Goal: Contribute content

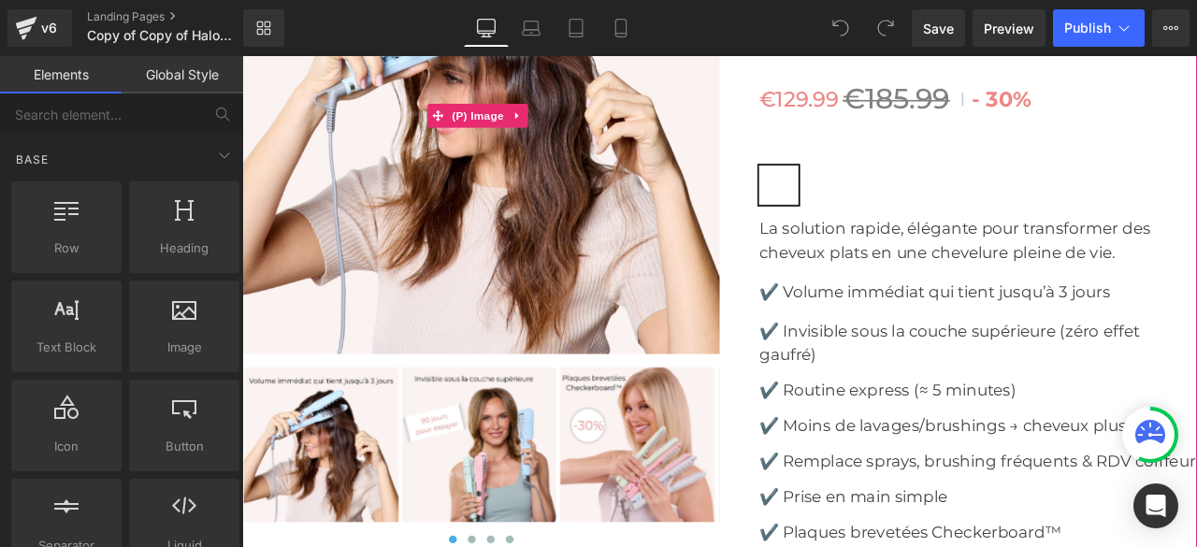
scroll to position [6452, 0]
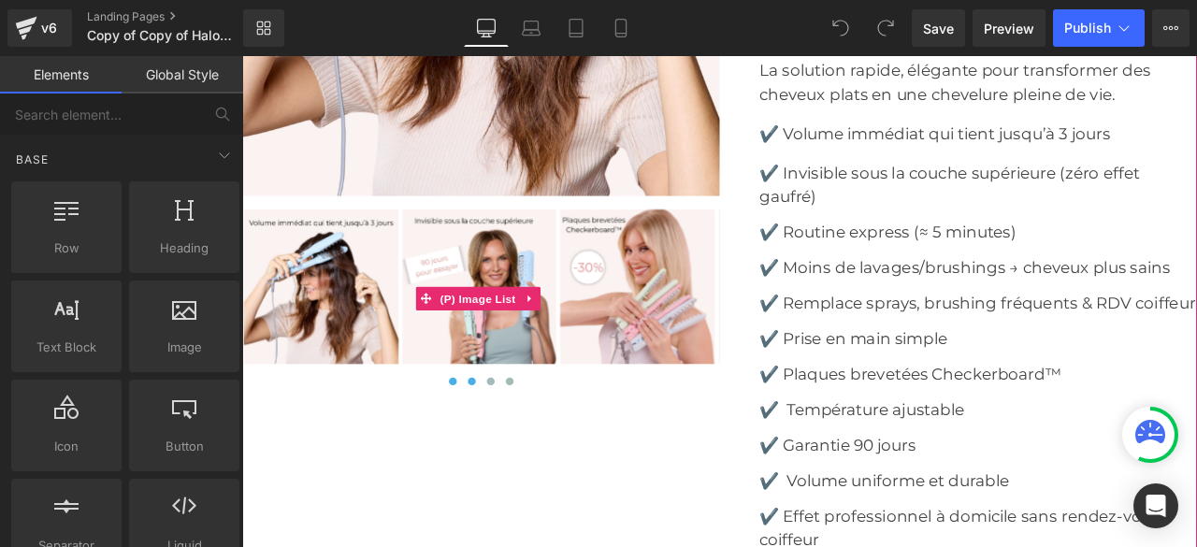
click at [510, 441] on span at bounding box center [514, 441] width 9 height 9
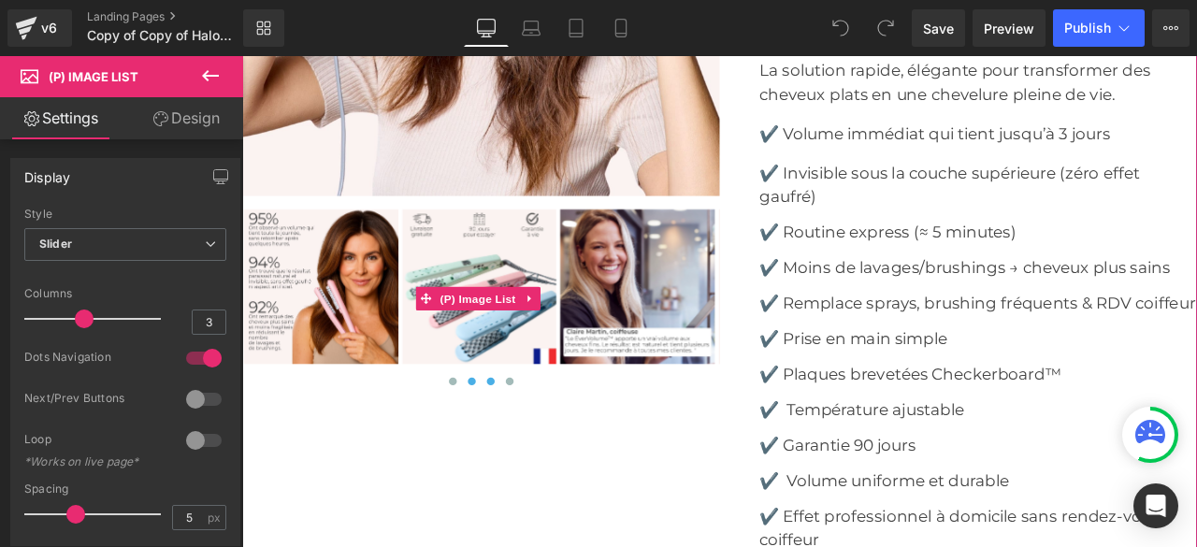
click at [532, 440] on span at bounding box center [536, 441] width 9 height 9
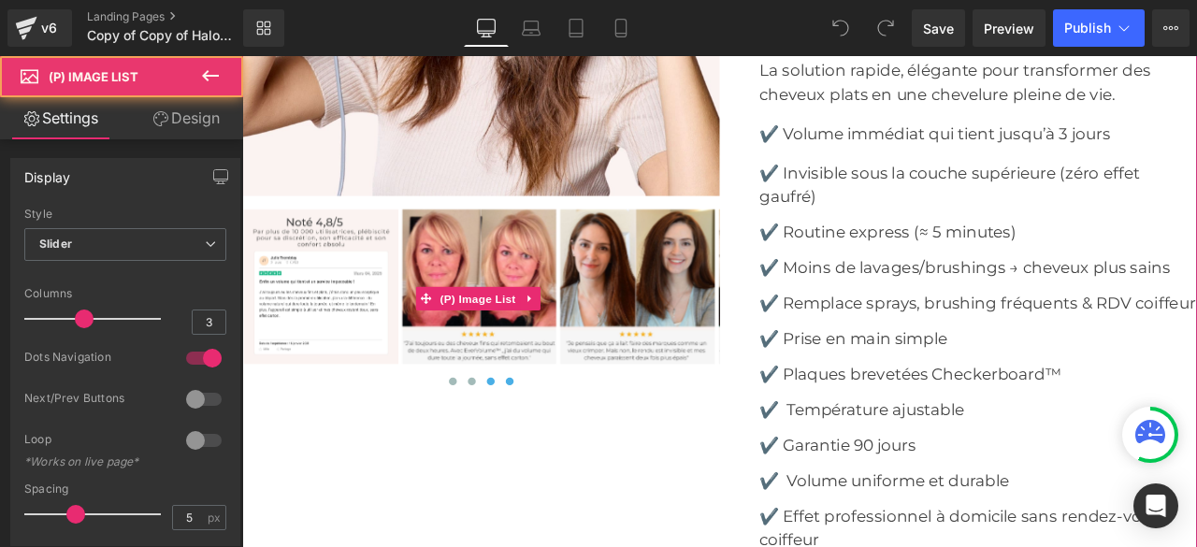
click at [556, 437] on span at bounding box center [558, 441] width 9 height 9
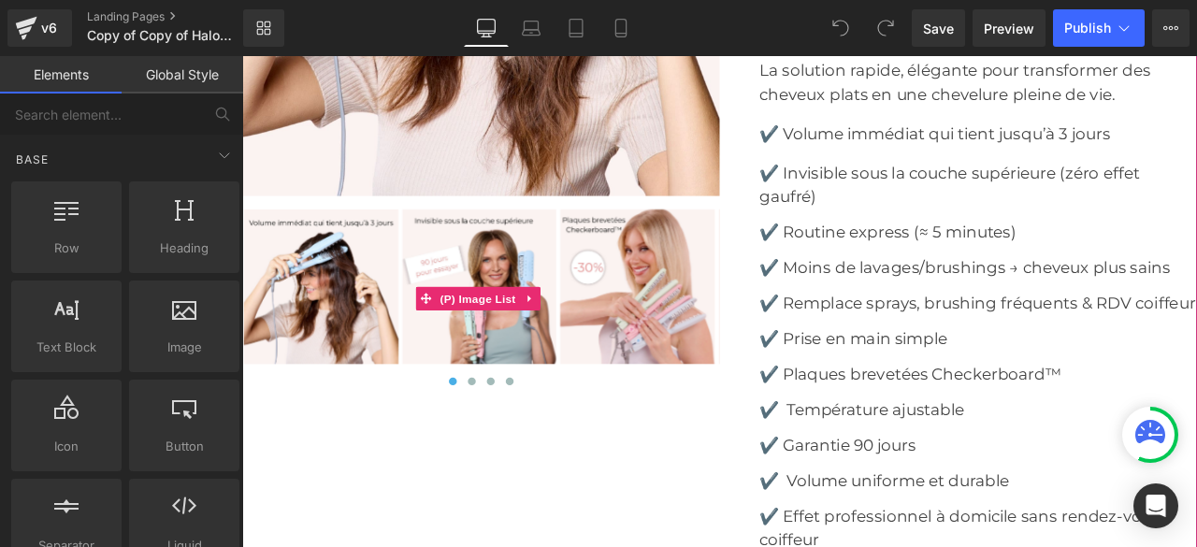
scroll to position [6265, 0]
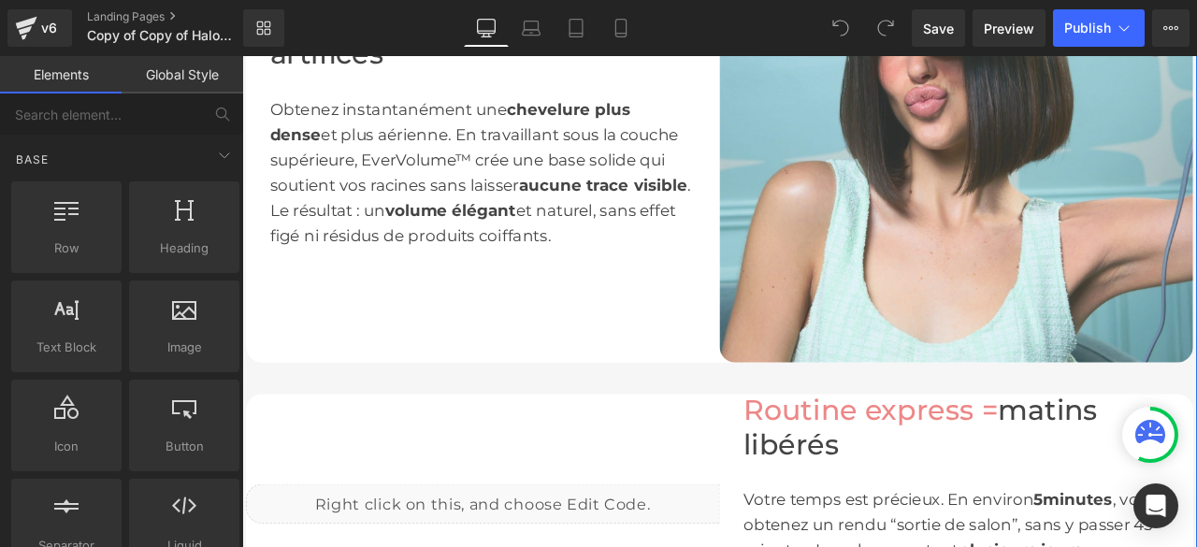
scroll to position [1683, 0]
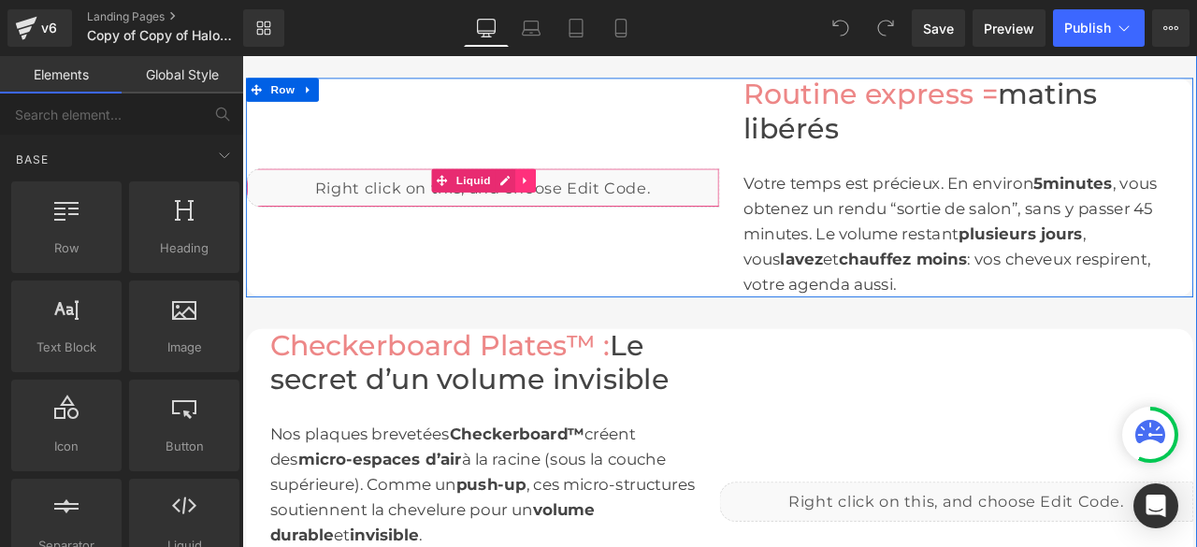
click at [574, 210] on icon at bounding box center [577, 203] width 13 height 14
click at [583, 210] on icon at bounding box center [589, 203] width 13 height 13
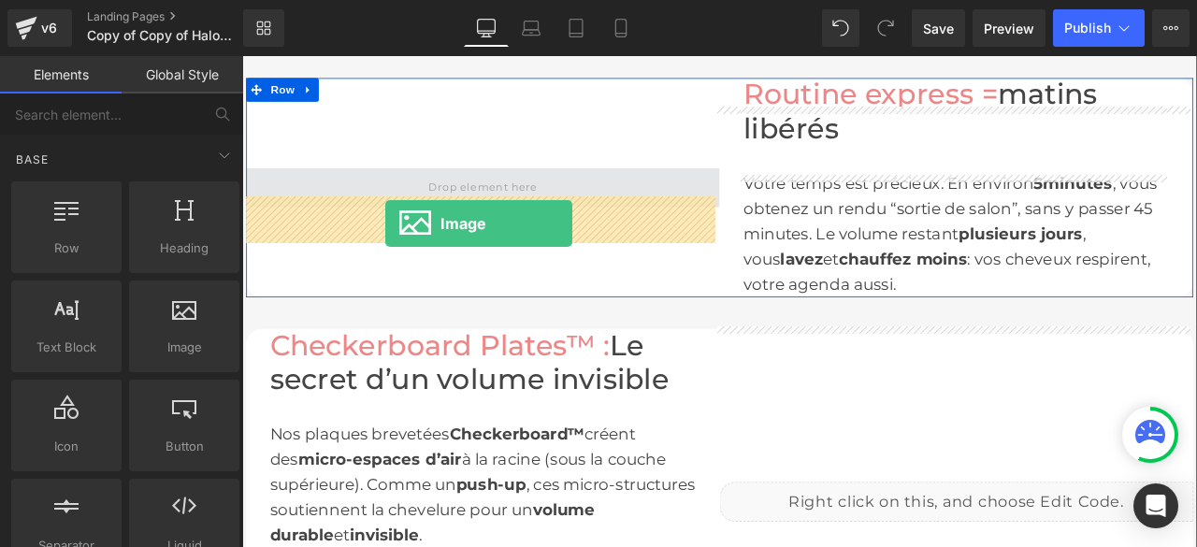
drag, startPoint x: 416, startPoint y: 371, endPoint x: 412, endPoint y: 251, distance: 120.7
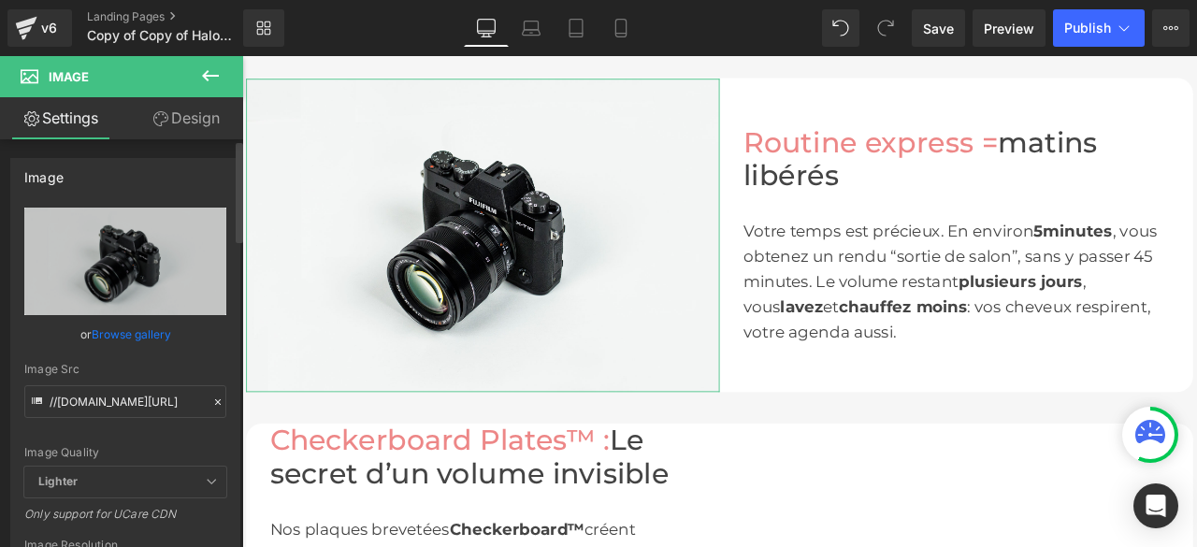
click at [211, 399] on icon at bounding box center [217, 402] width 13 height 13
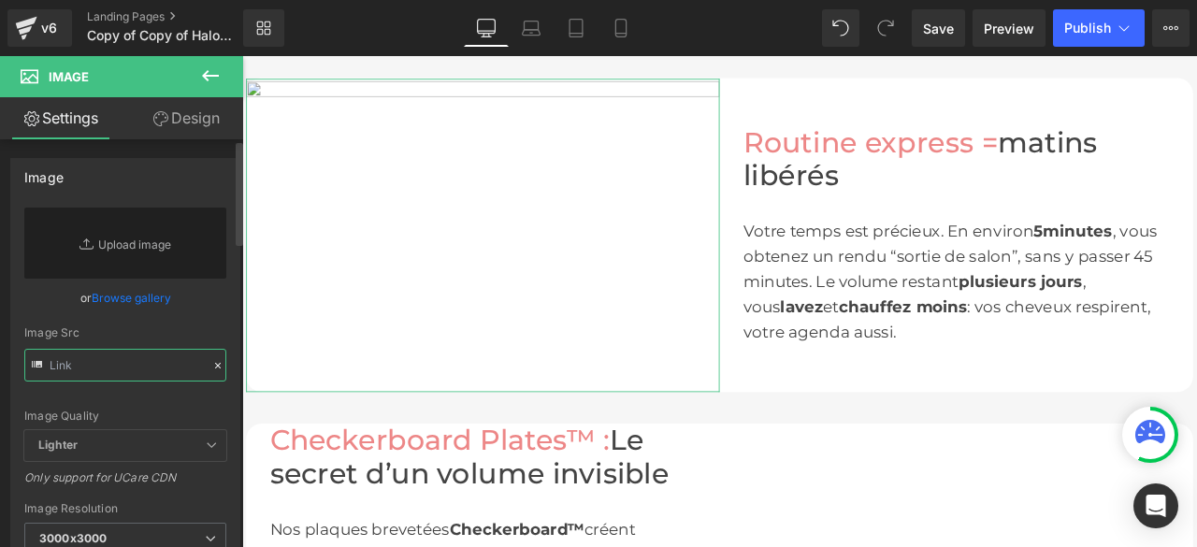
click at [161, 363] on input "text" at bounding box center [125, 365] width 202 height 33
paste input "[URL][DOMAIN_NAME]"
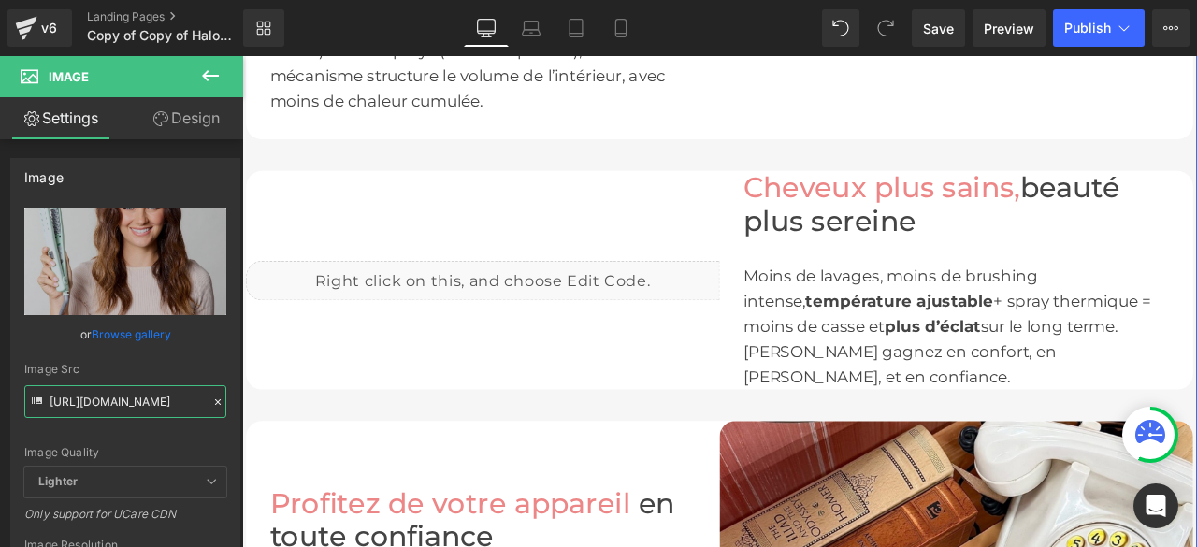
scroll to position [2899, 0]
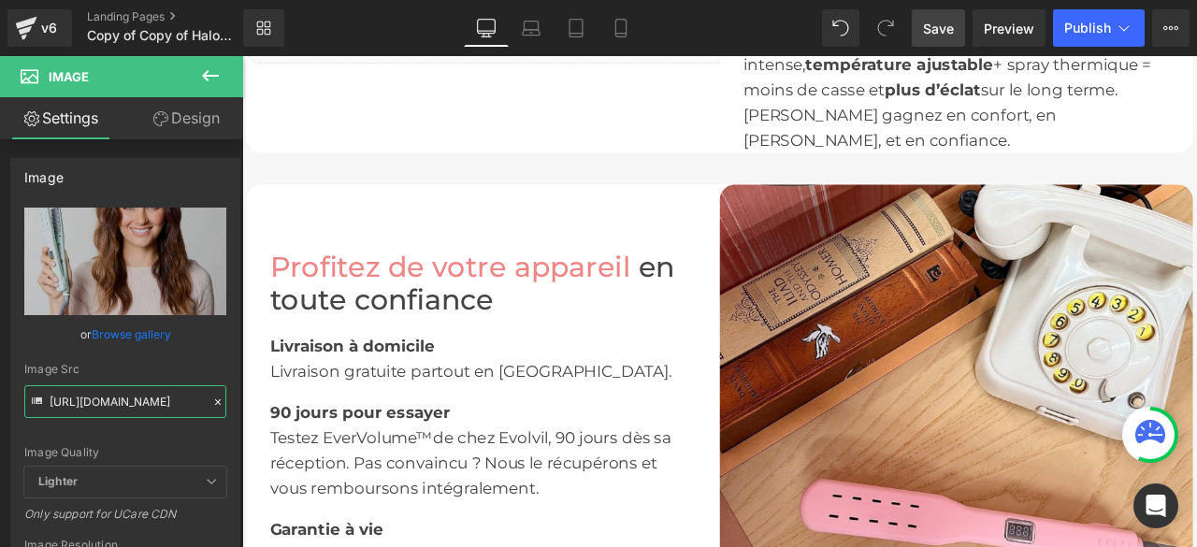
type input "[URL][DOMAIN_NAME]"
click at [930, 27] on span "Save" at bounding box center [938, 29] width 31 height 20
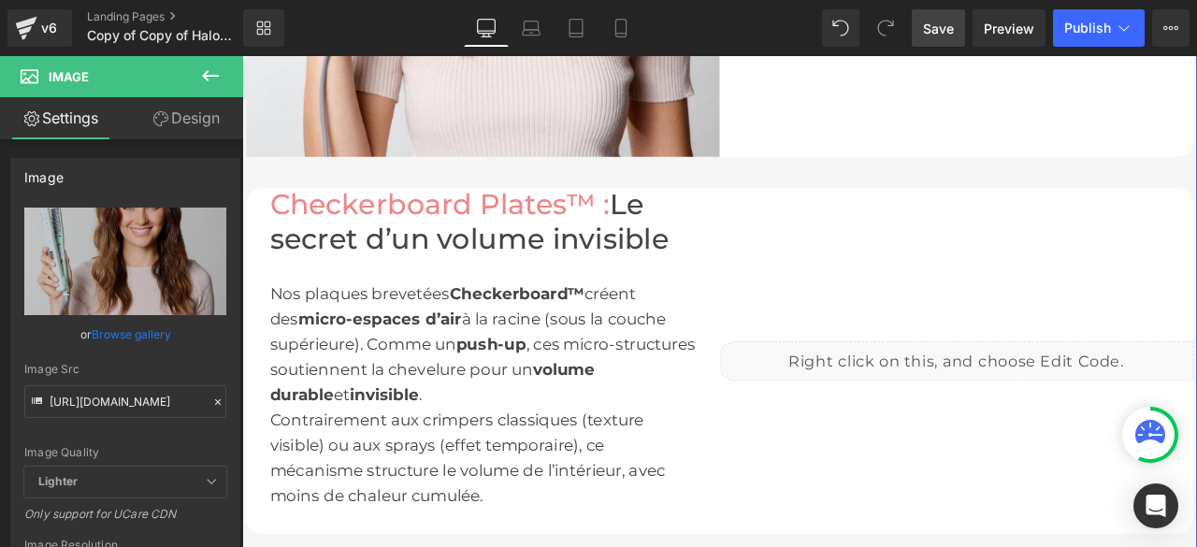
scroll to position [2431, 0]
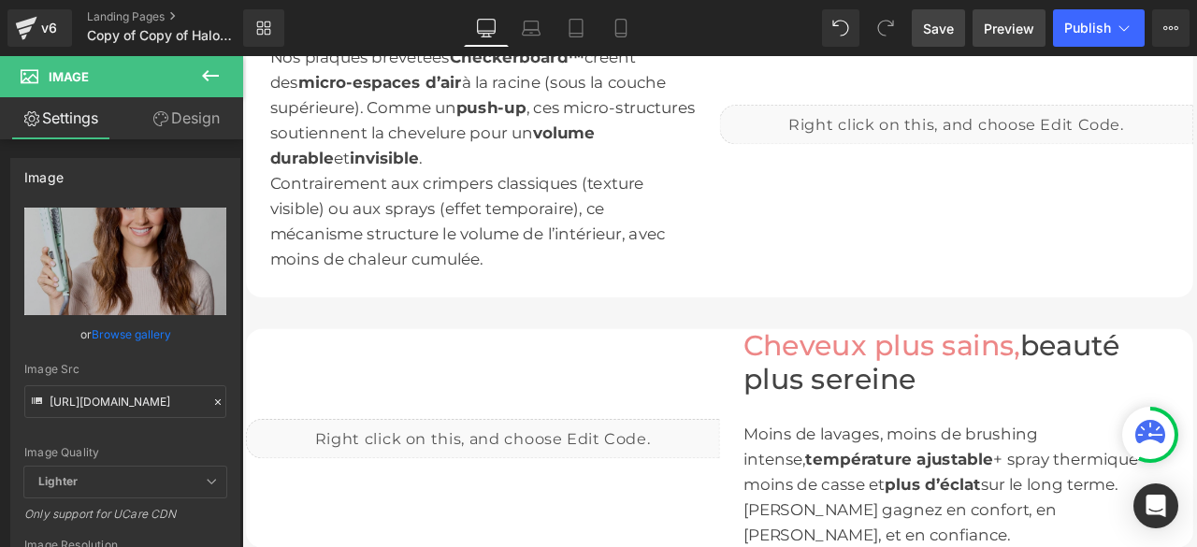
click at [1001, 33] on span "Preview" at bounding box center [1009, 29] width 50 height 20
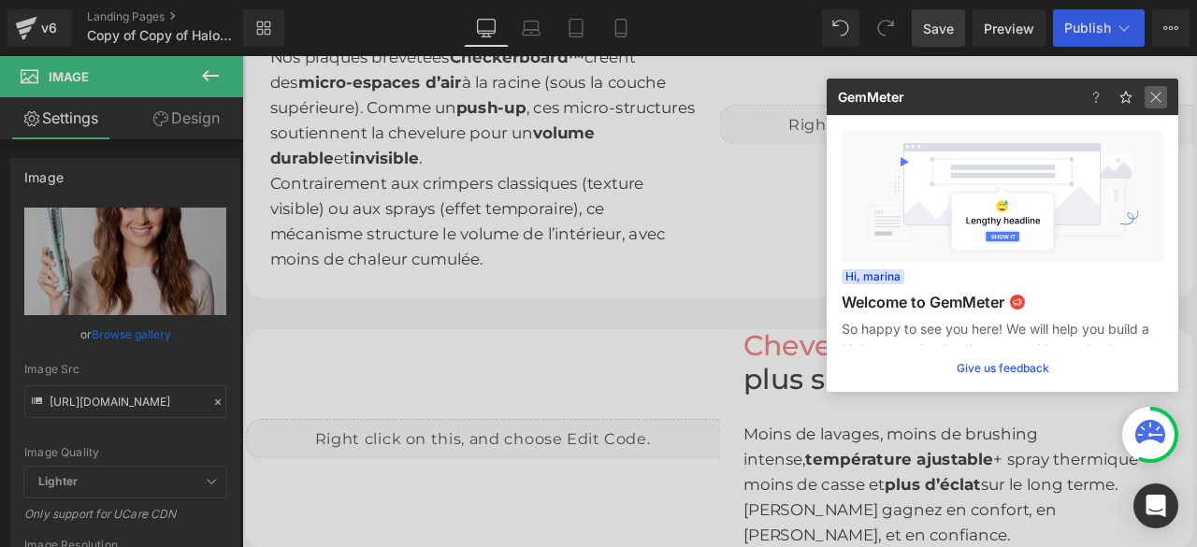
click at [1152, 93] on img at bounding box center [1155, 97] width 22 height 22
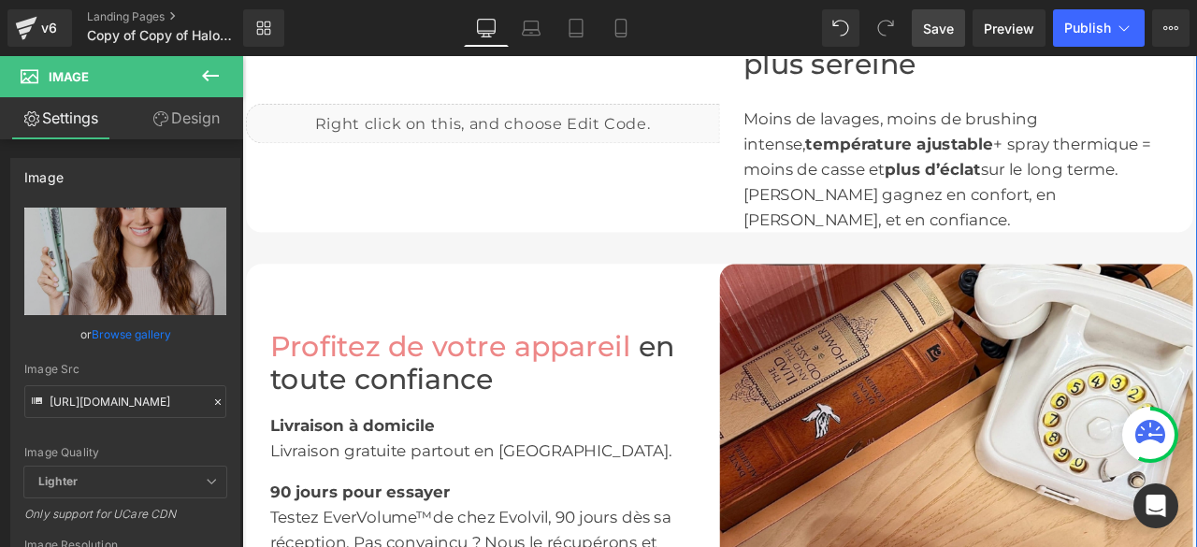
scroll to position [2618, 0]
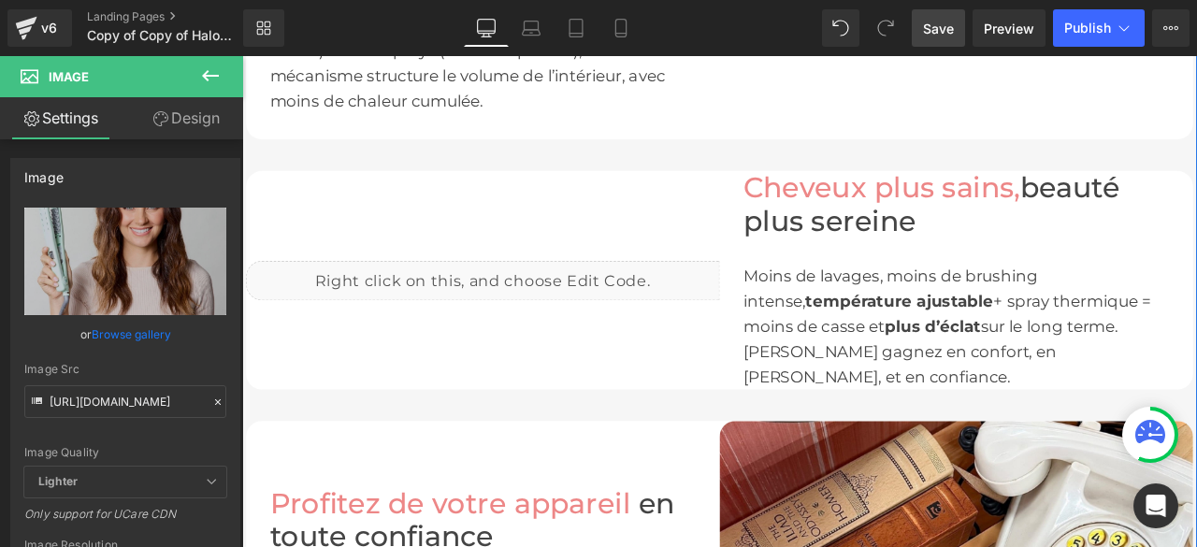
click at [605, 338] on div "Liquid" at bounding box center [527, 322] width 561 height 47
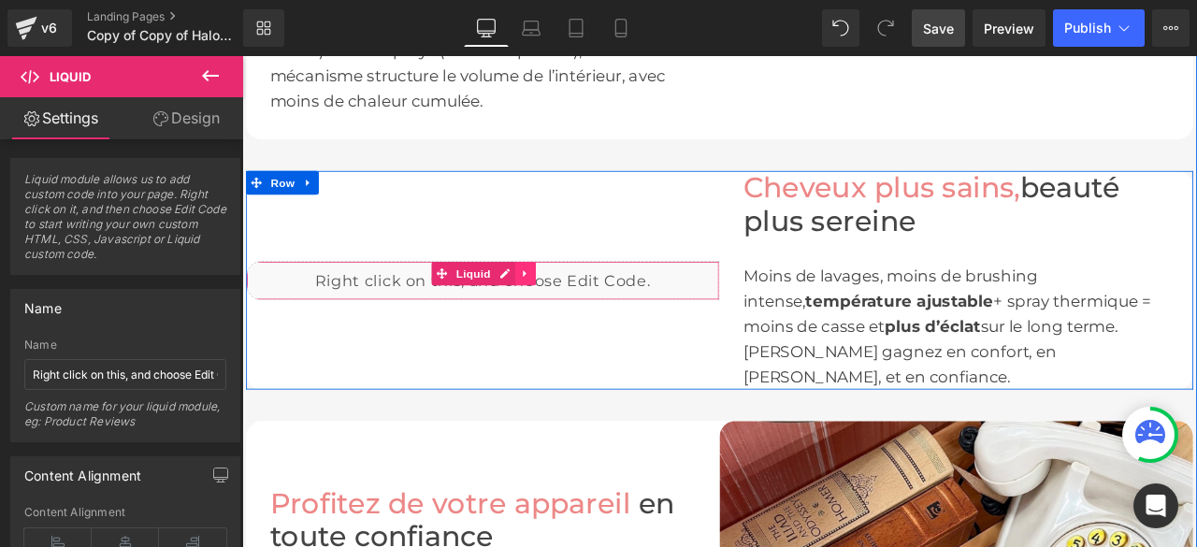
click at [574, 321] on icon at bounding box center [577, 314] width 13 height 14
click at [583, 321] on icon at bounding box center [589, 314] width 13 height 13
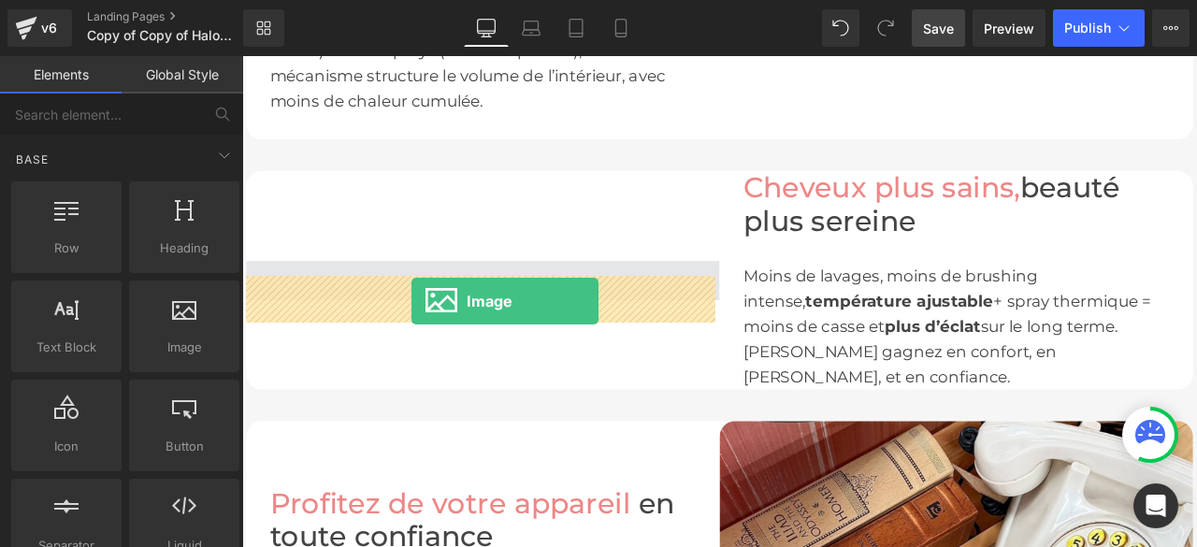
drag, startPoint x: 421, startPoint y: 384, endPoint x: 442, endPoint y: 346, distance: 44.0
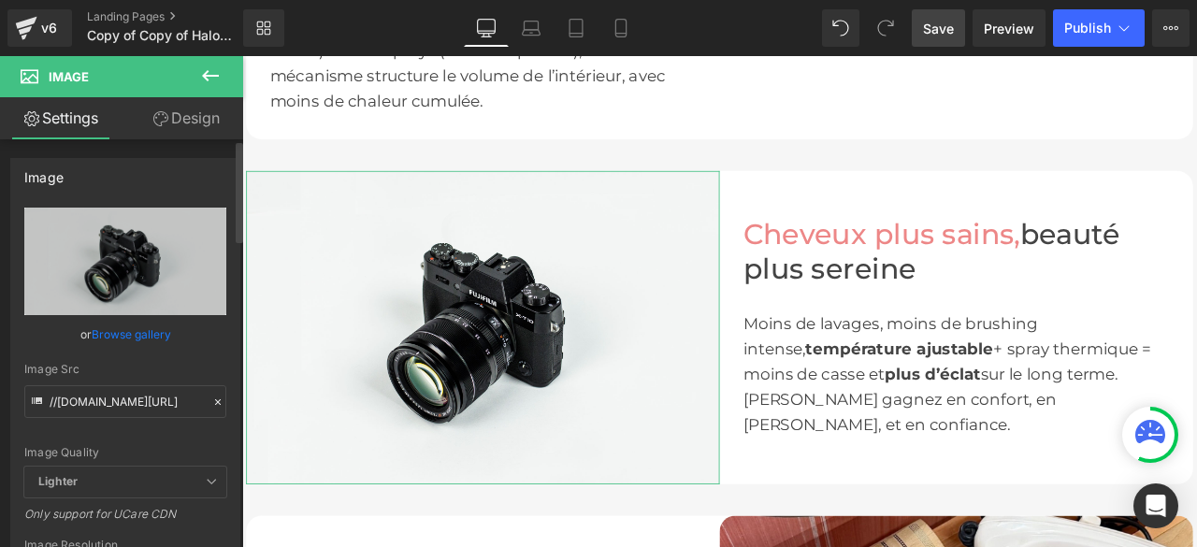
click at [213, 396] on icon at bounding box center [217, 402] width 13 height 13
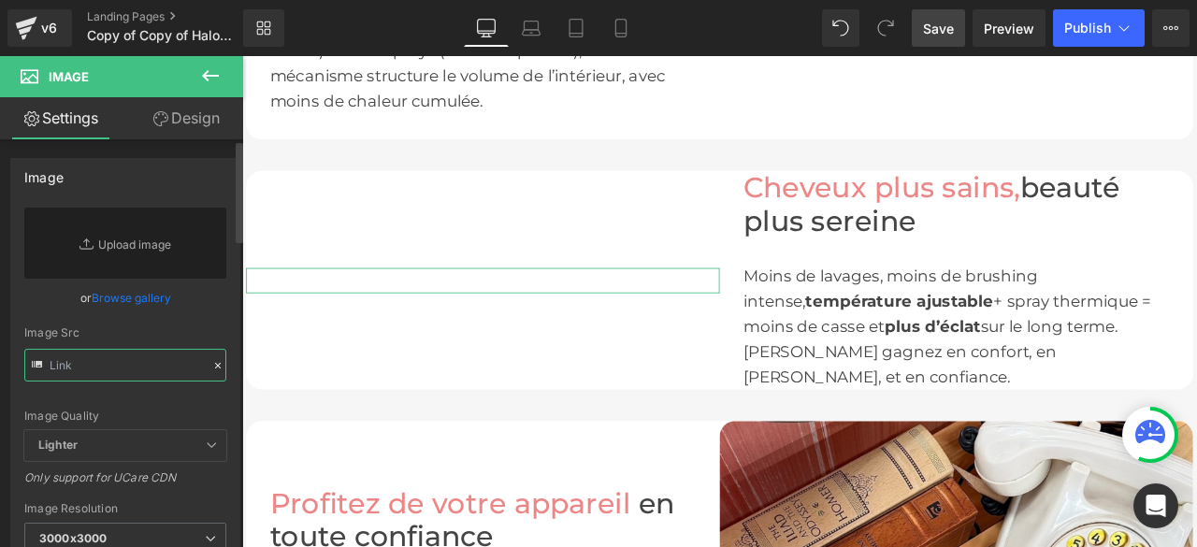
click at [158, 368] on input "text" at bounding box center [125, 365] width 202 height 33
paste input "[URL][DOMAIN_NAME]"
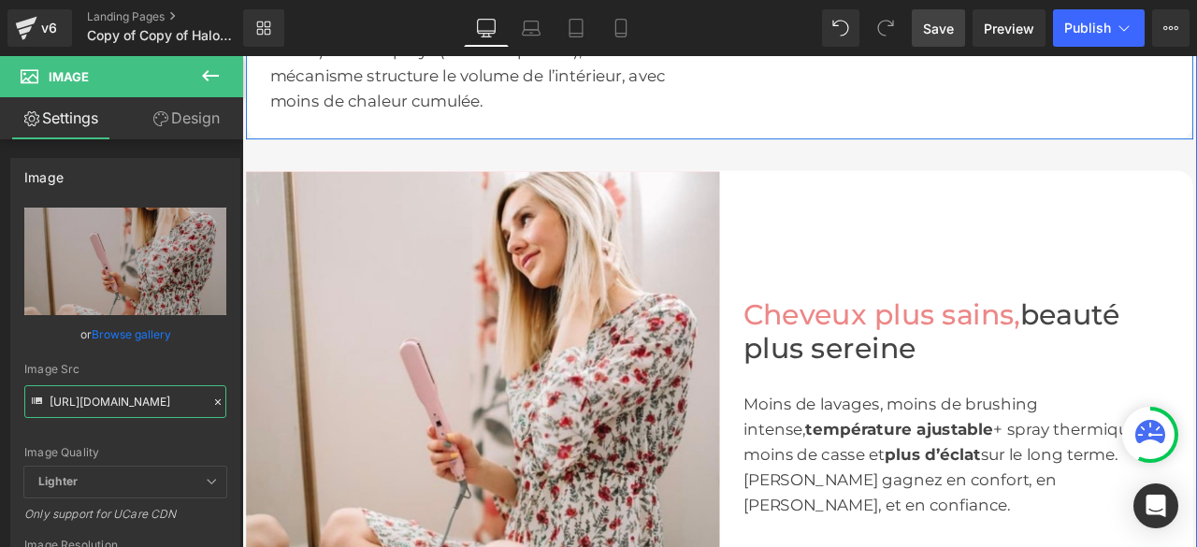
type input "[URL][DOMAIN_NAME]"
drag, startPoint x: 949, startPoint y: 35, endPoint x: 720, endPoint y: 44, distance: 229.3
click at [949, 35] on span "Save" at bounding box center [938, 29] width 31 height 20
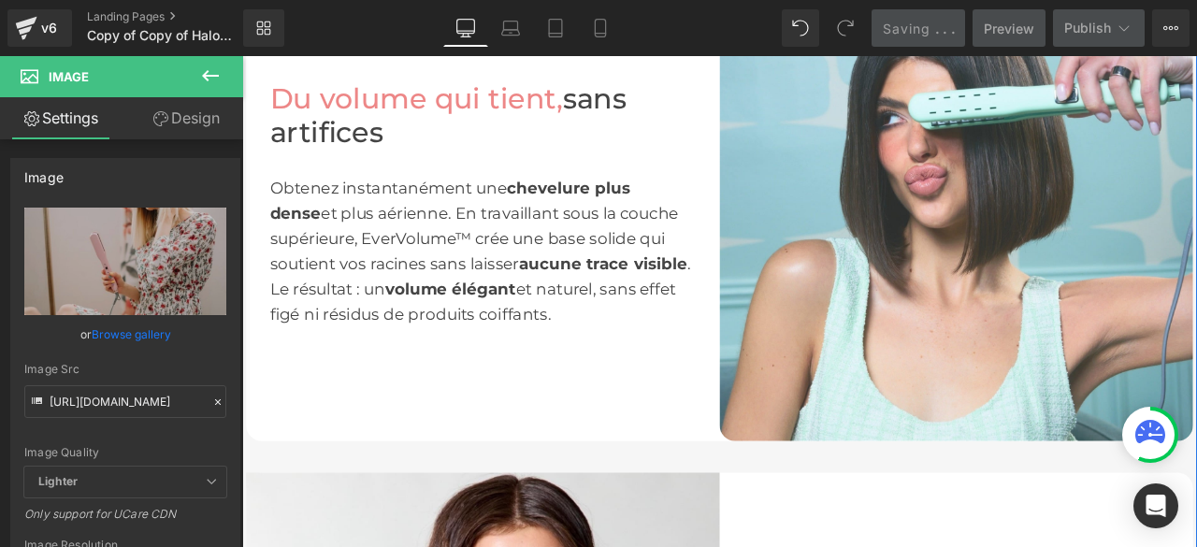
scroll to position [1122, 0]
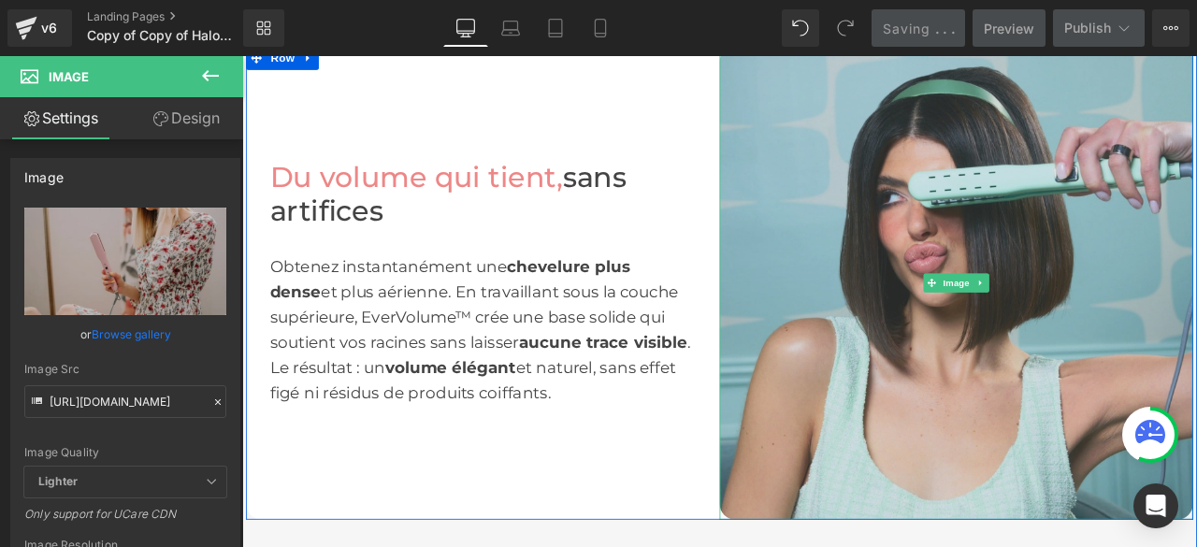
click at [995, 365] on img at bounding box center [1088, 325] width 561 height 561
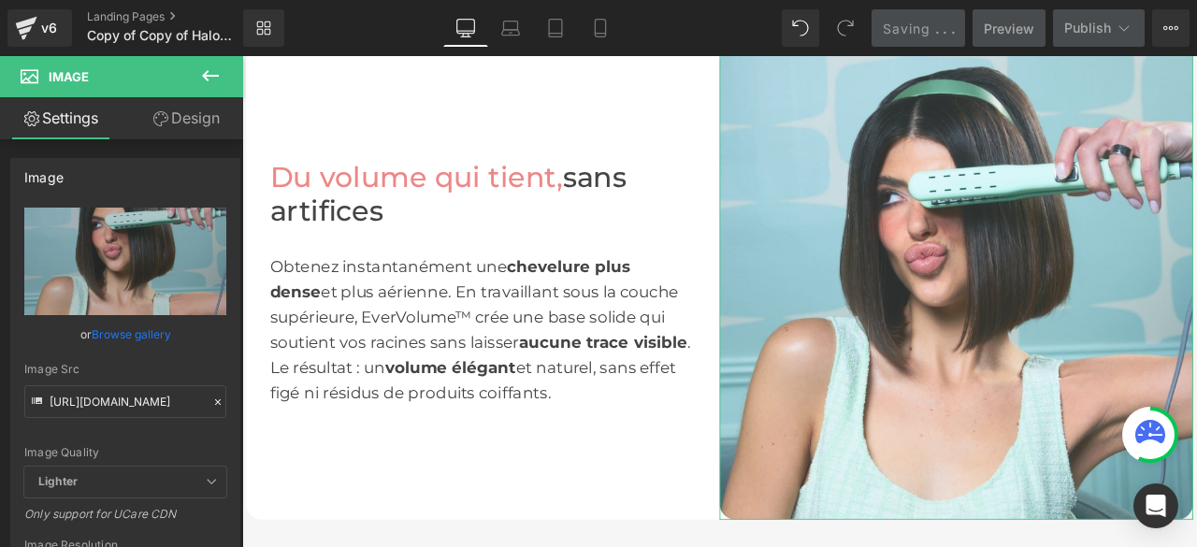
click at [189, 119] on link "Design" at bounding box center [186, 118] width 122 height 42
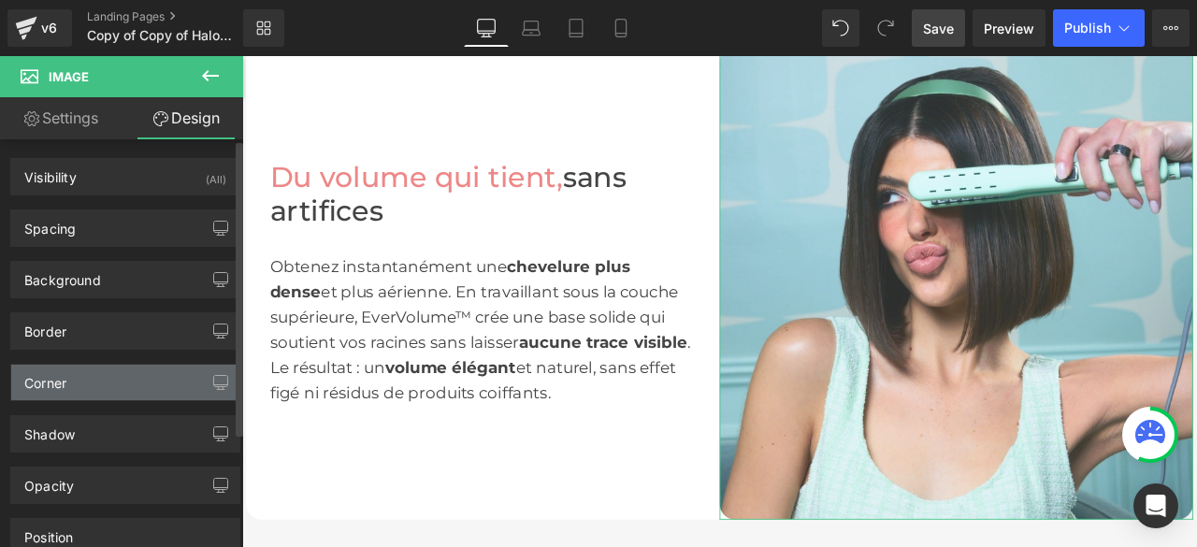
click at [56, 382] on div "Corner" at bounding box center [45, 378] width 42 height 26
click at [77, 382] on div "Corner" at bounding box center [125, 383] width 228 height 36
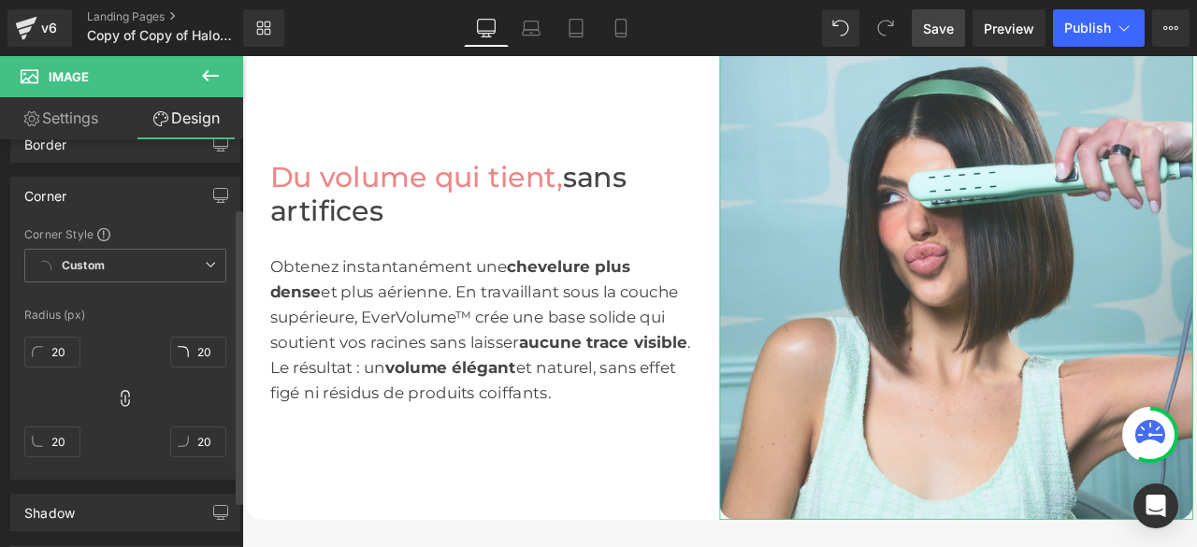
scroll to position [0, 0]
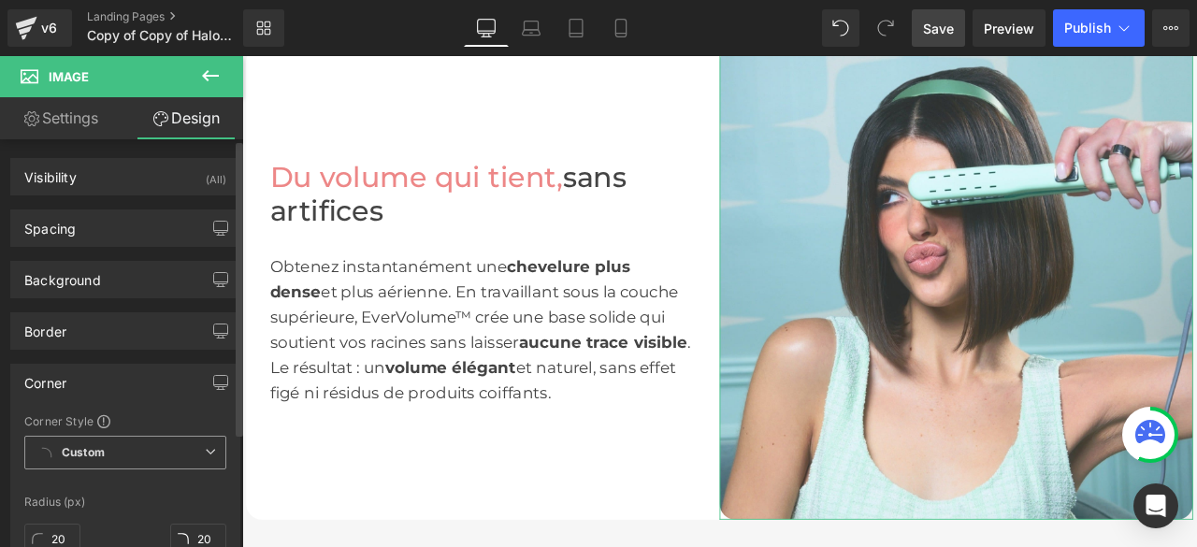
click at [205, 450] on icon at bounding box center [210, 451] width 11 height 11
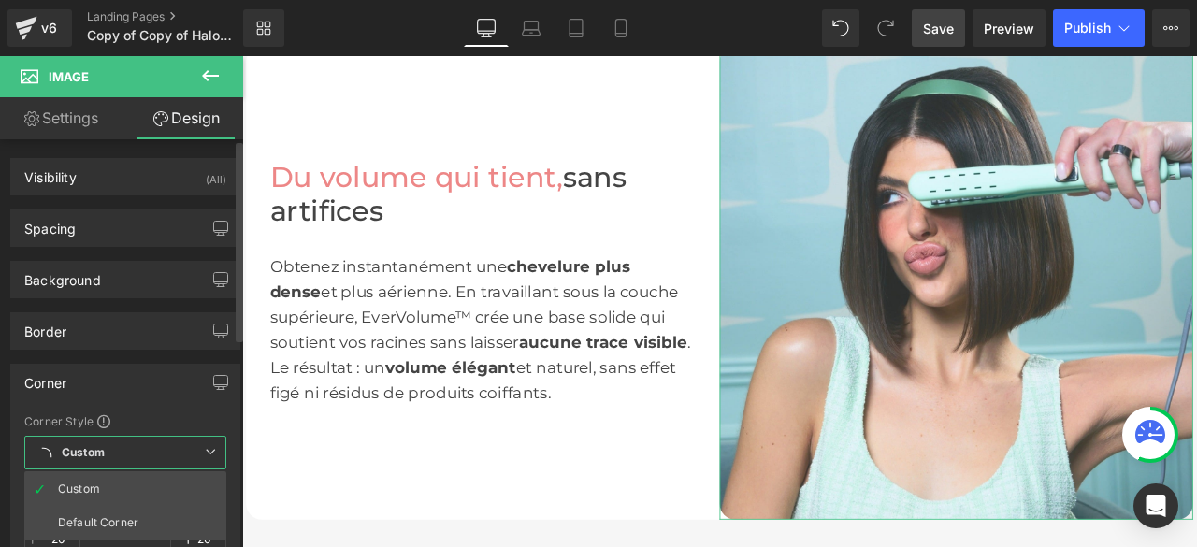
click at [205, 450] on icon at bounding box center [210, 451] width 11 height 11
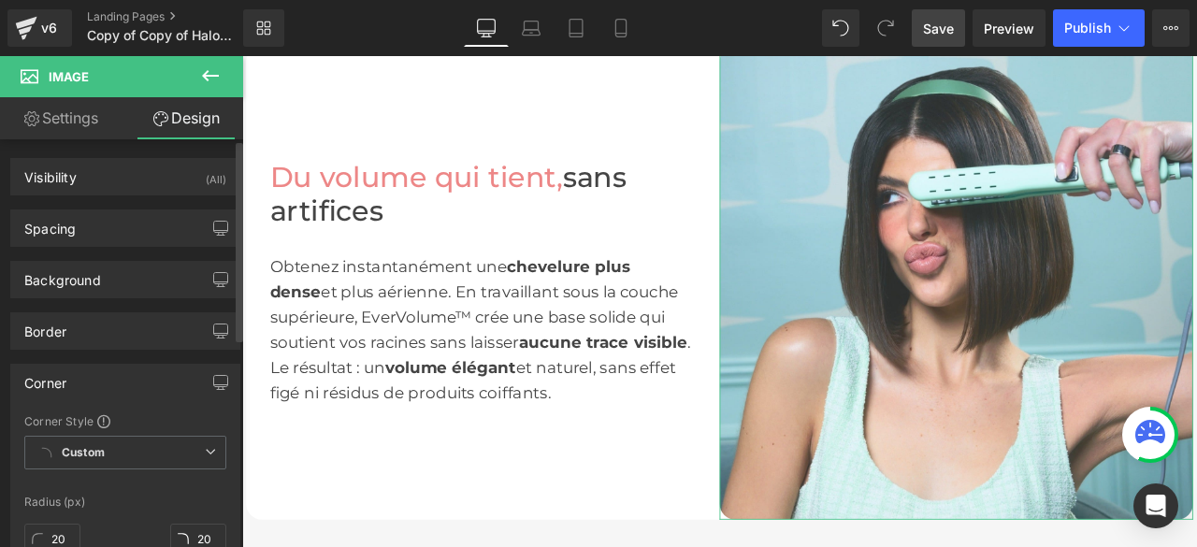
click at [47, 384] on div "Corner" at bounding box center [45, 378] width 42 height 26
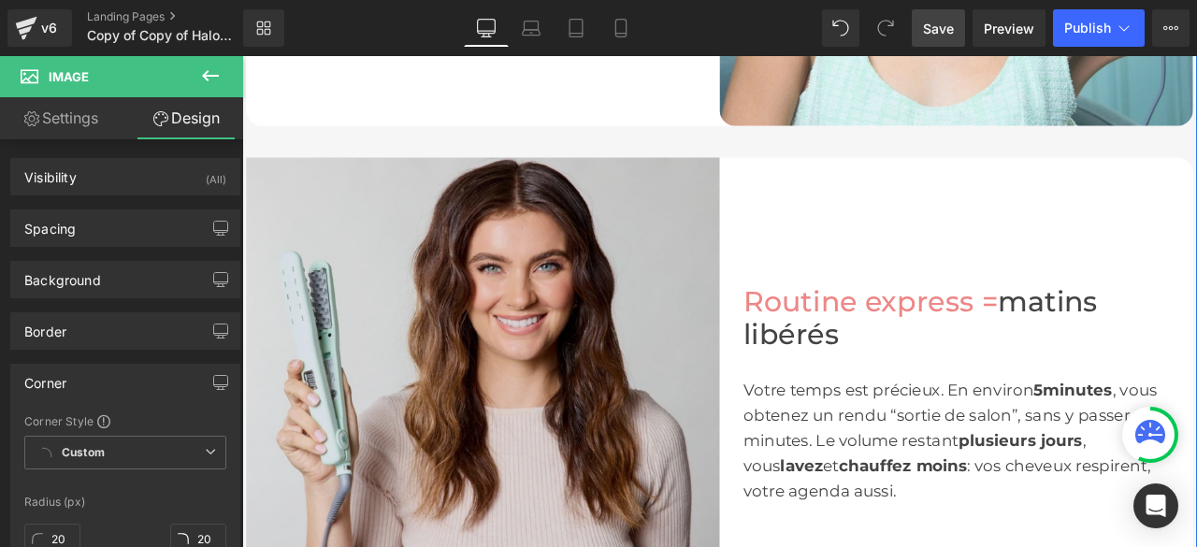
scroll to position [1683, 0]
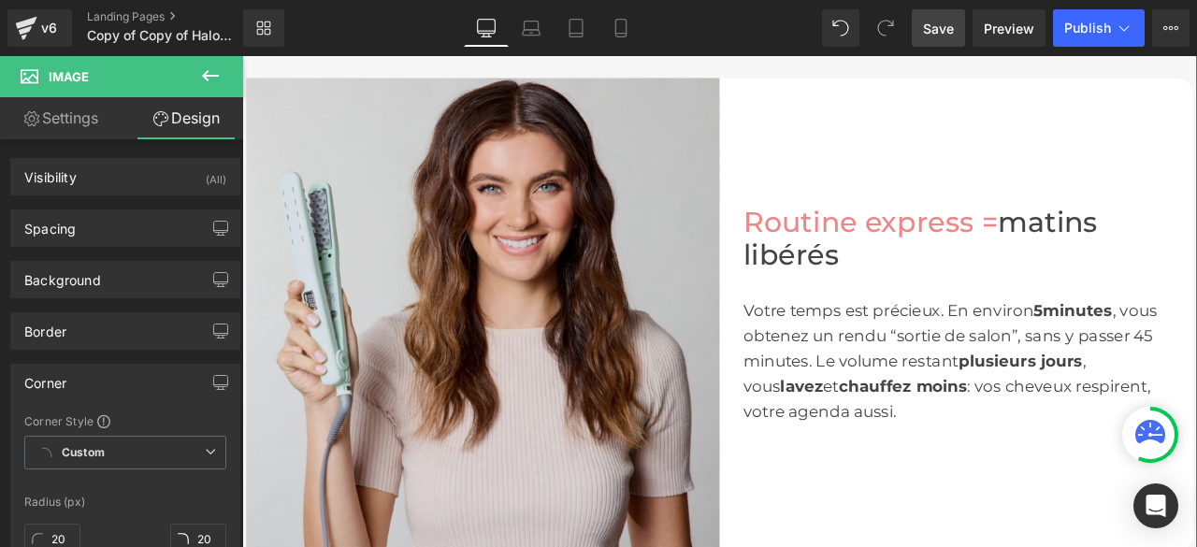
click at [476, 443] on img at bounding box center [527, 362] width 561 height 561
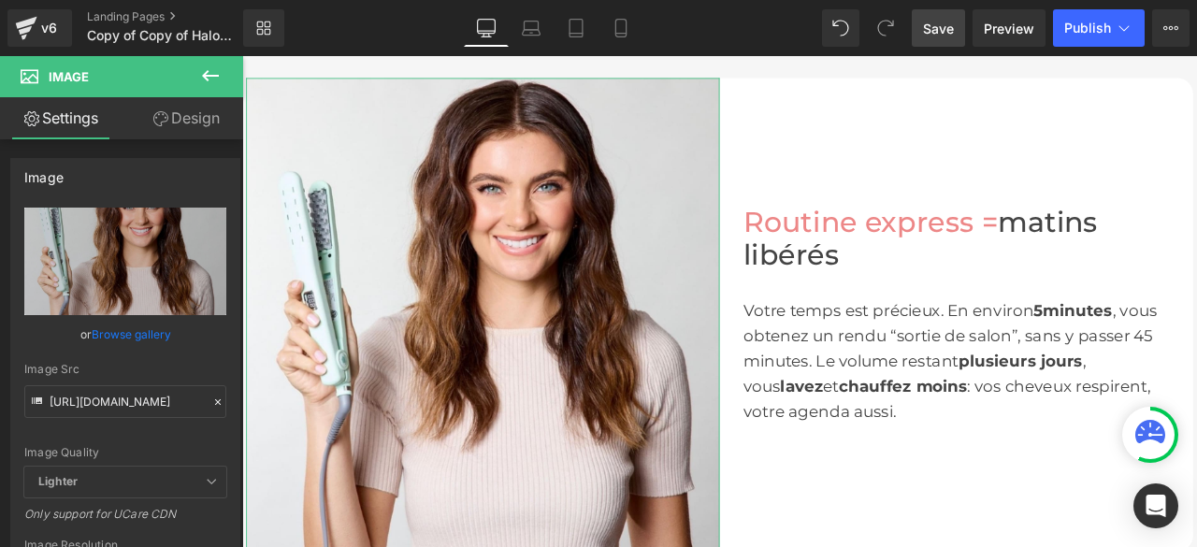
click at [209, 119] on link "Design" at bounding box center [186, 118] width 122 height 42
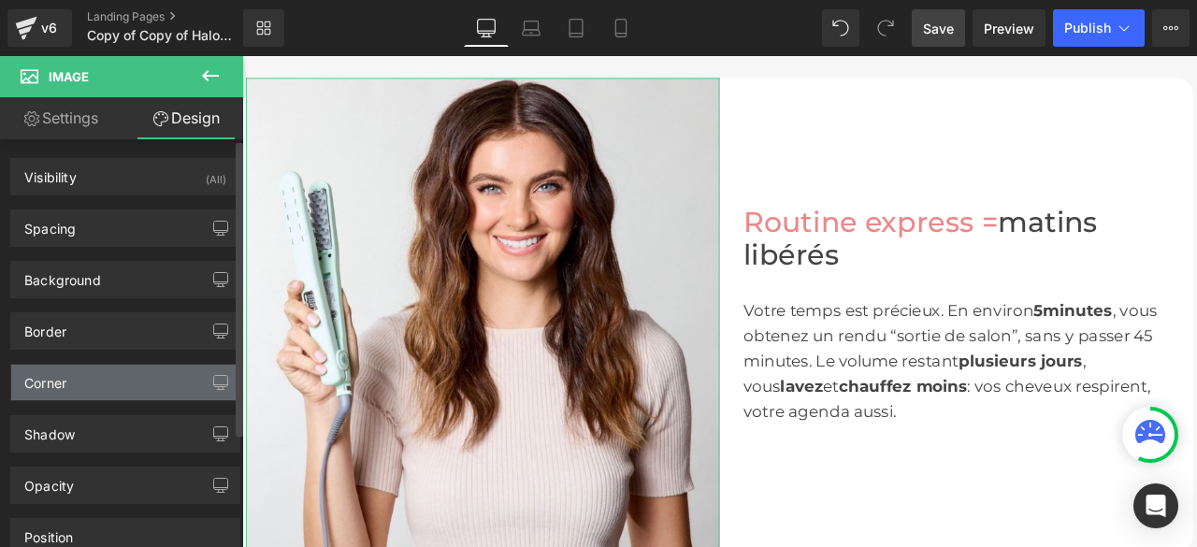
type input "0"
click at [138, 380] on div "Corner" at bounding box center [125, 383] width 228 height 36
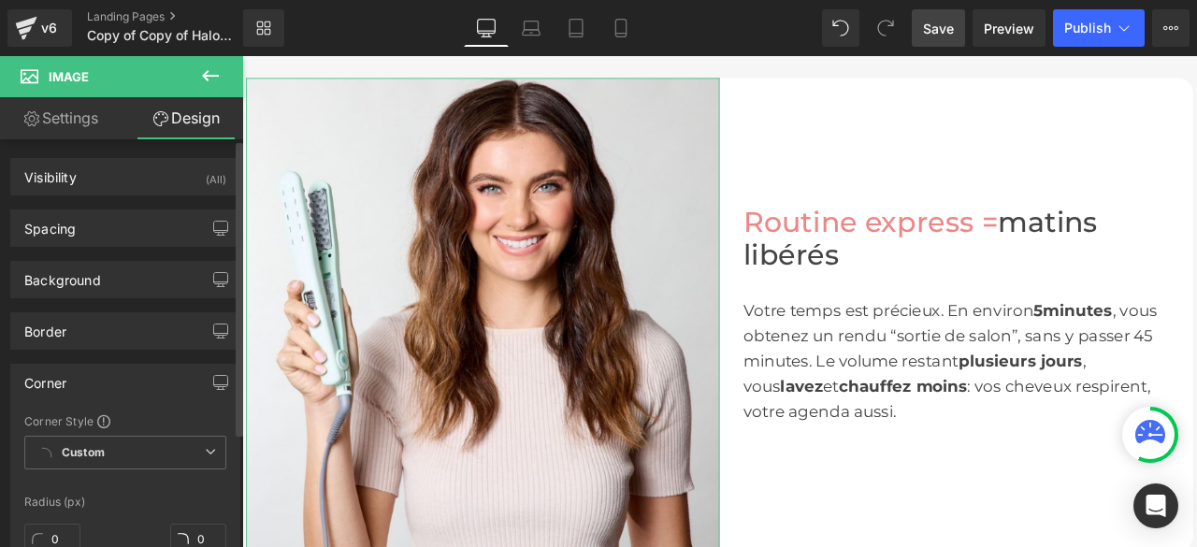
scroll to position [94, 0]
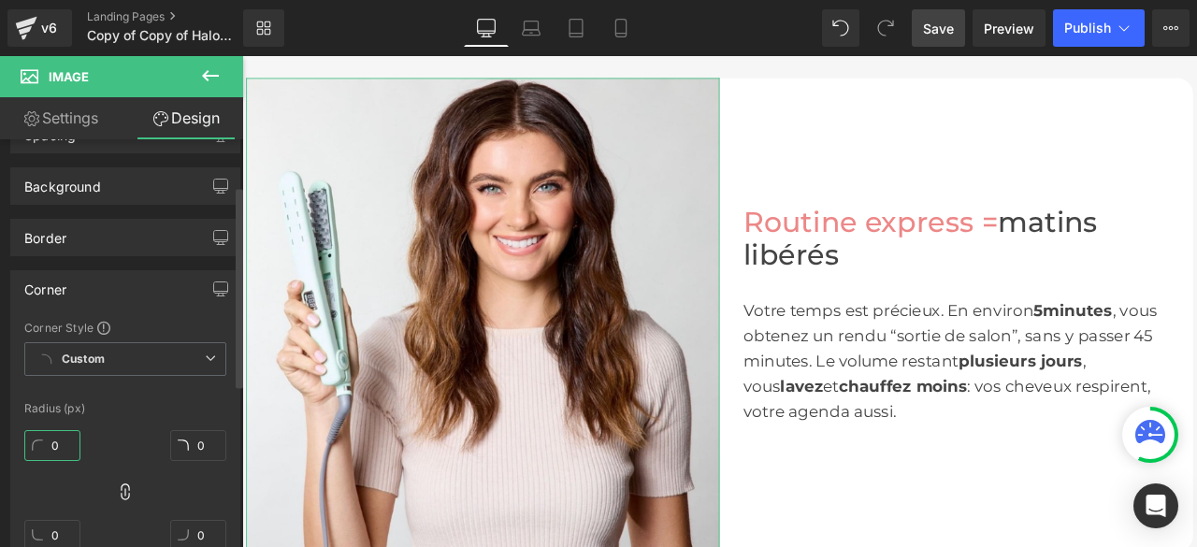
click at [62, 445] on input "0" at bounding box center [52, 445] width 56 height 31
type input "2"
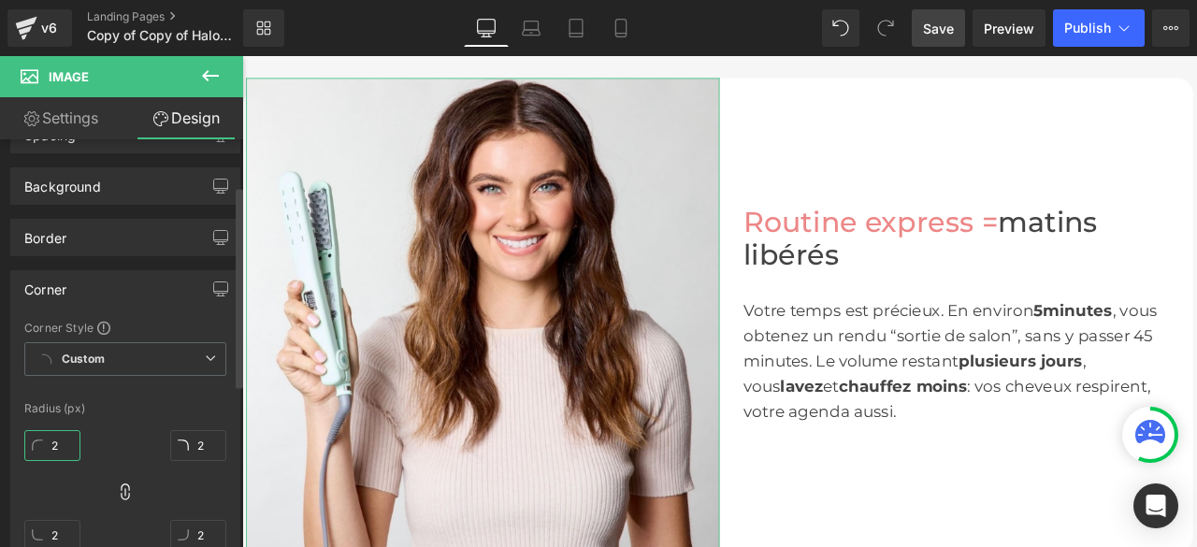
type input "20"
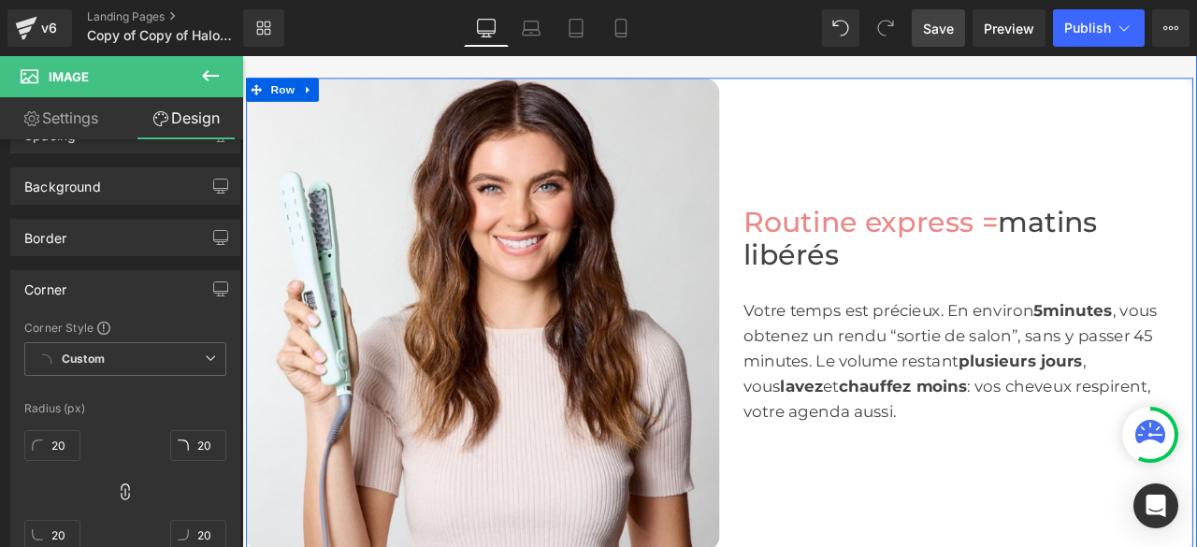
click at [875, 194] on div "Routine express = matins libérés Heading Votre temps est précieux. En environ 5…" at bounding box center [1088, 362] width 561 height 561
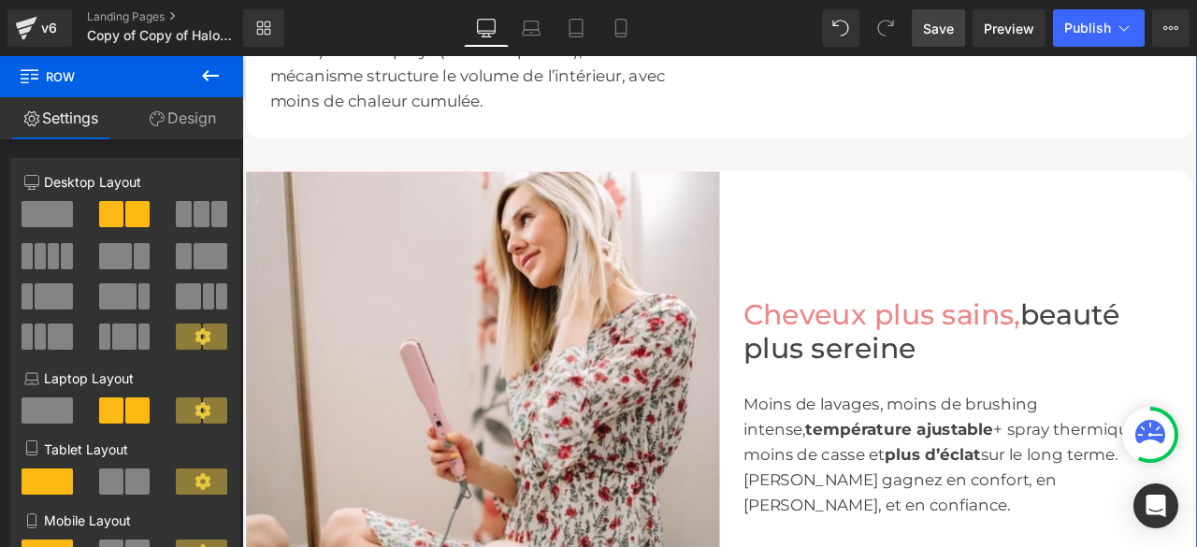
scroll to position [2712, 0]
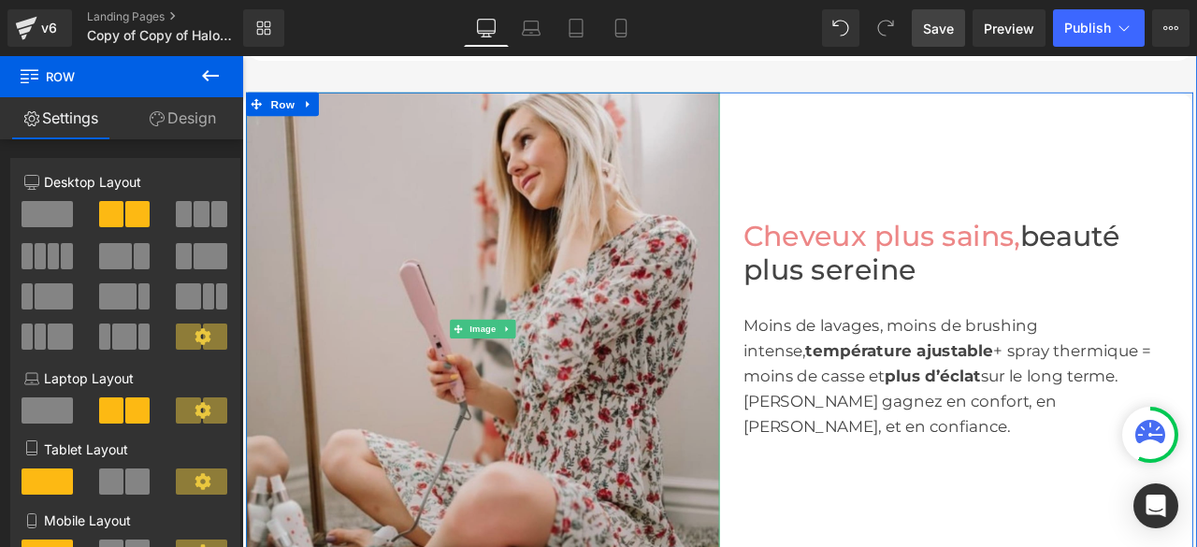
click at [605, 524] on img at bounding box center [527, 379] width 561 height 561
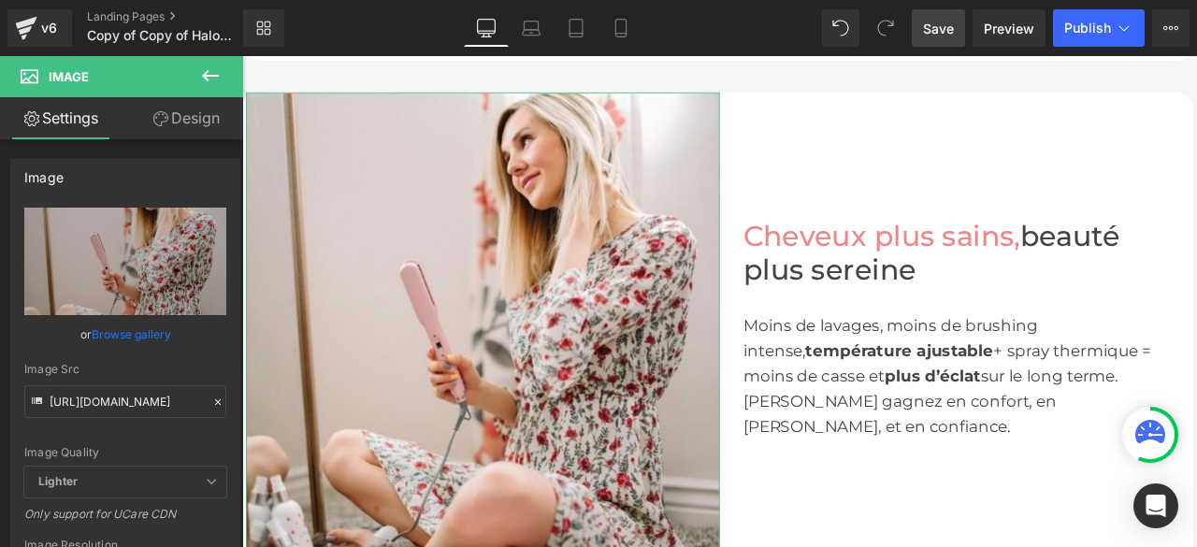
click at [186, 117] on link "Design" at bounding box center [186, 118] width 122 height 42
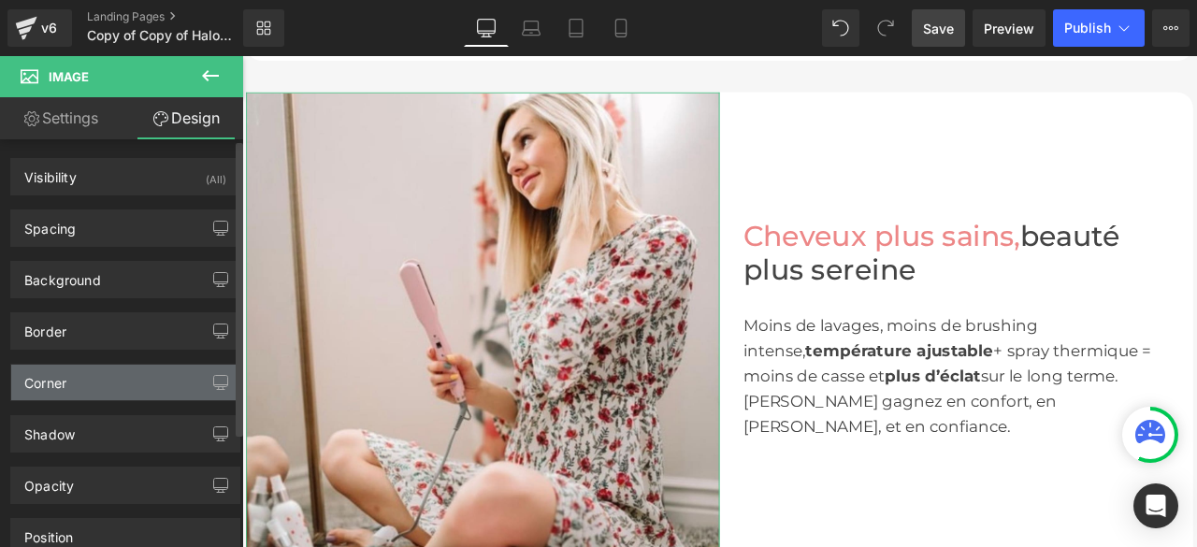
click at [84, 382] on div "Corner" at bounding box center [125, 383] width 228 height 36
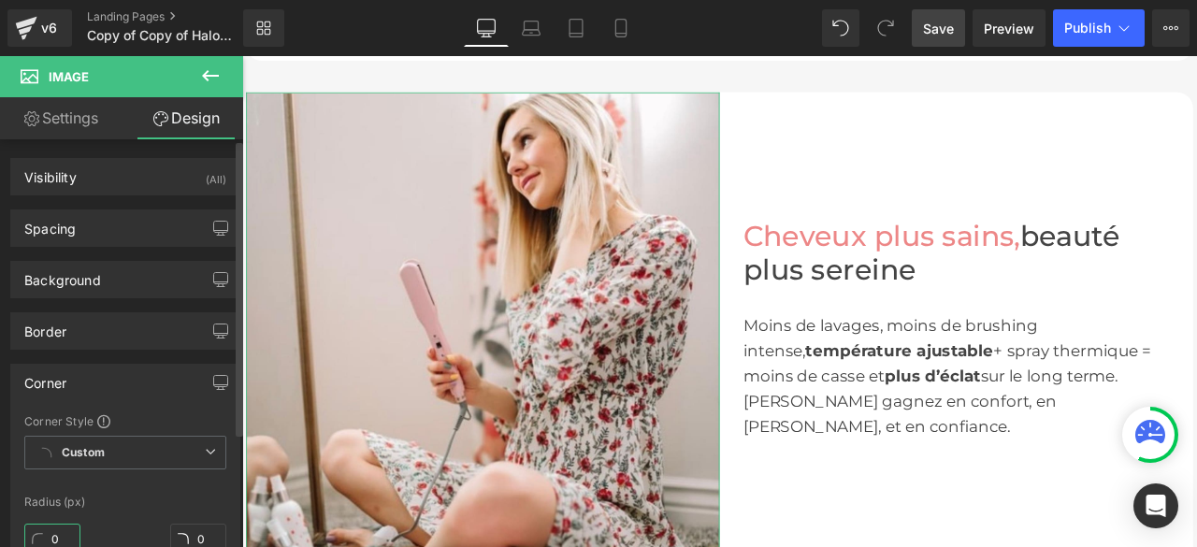
click at [63, 529] on input "0" at bounding box center [52, 539] width 56 height 31
type input "2"
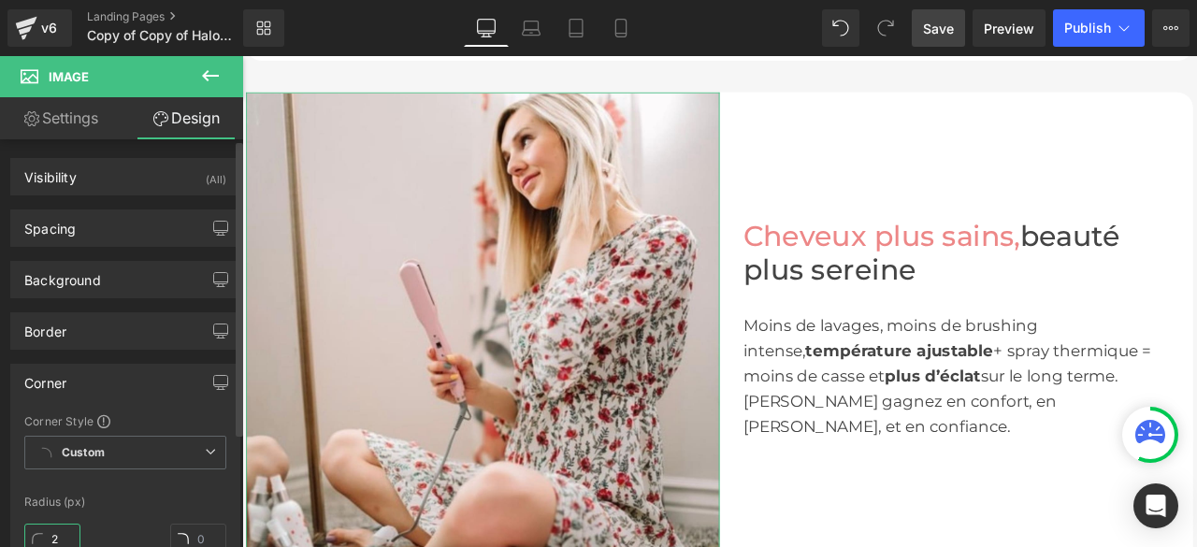
type input "2"
type input "20"
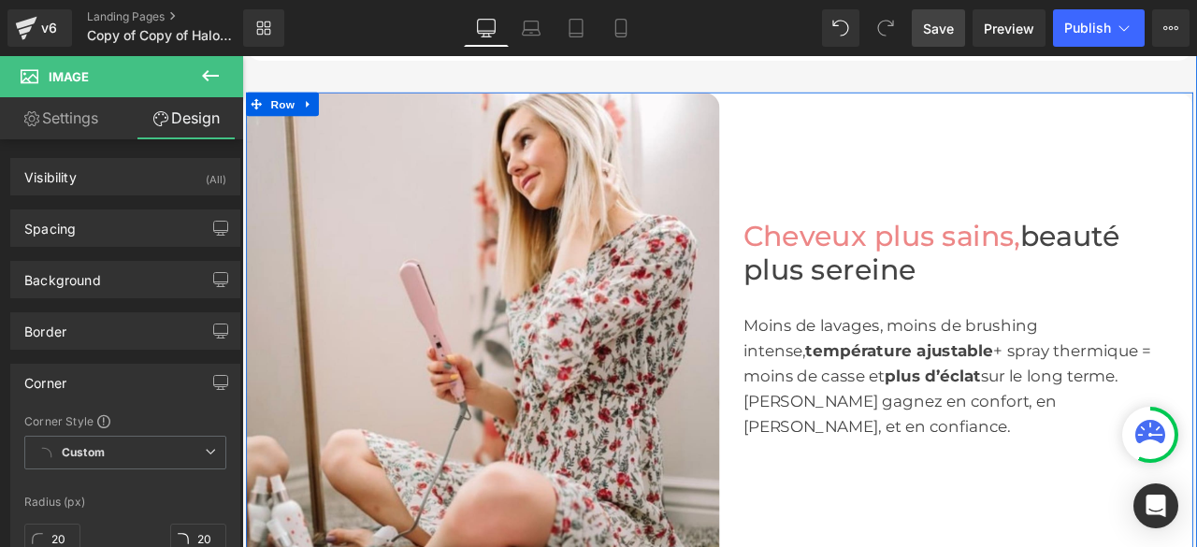
click at [1041, 181] on div "Cheveux plus sains, beauté plus sereine Heading Moins de lavages, moins de brus…" at bounding box center [1088, 379] width 561 height 561
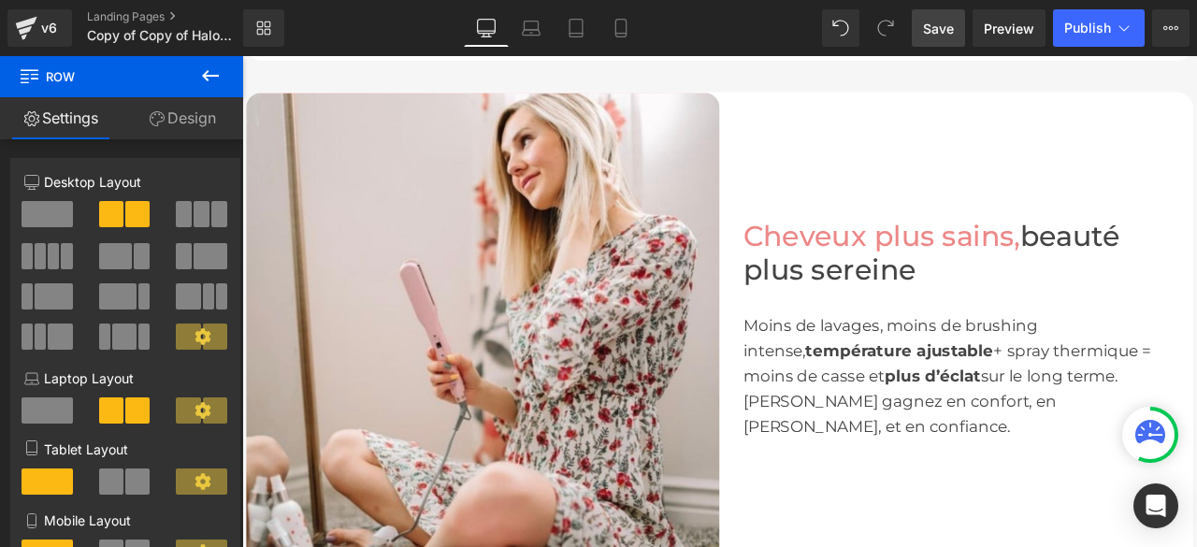
click at [930, 24] on span "Save" at bounding box center [938, 29] width 31 height 20
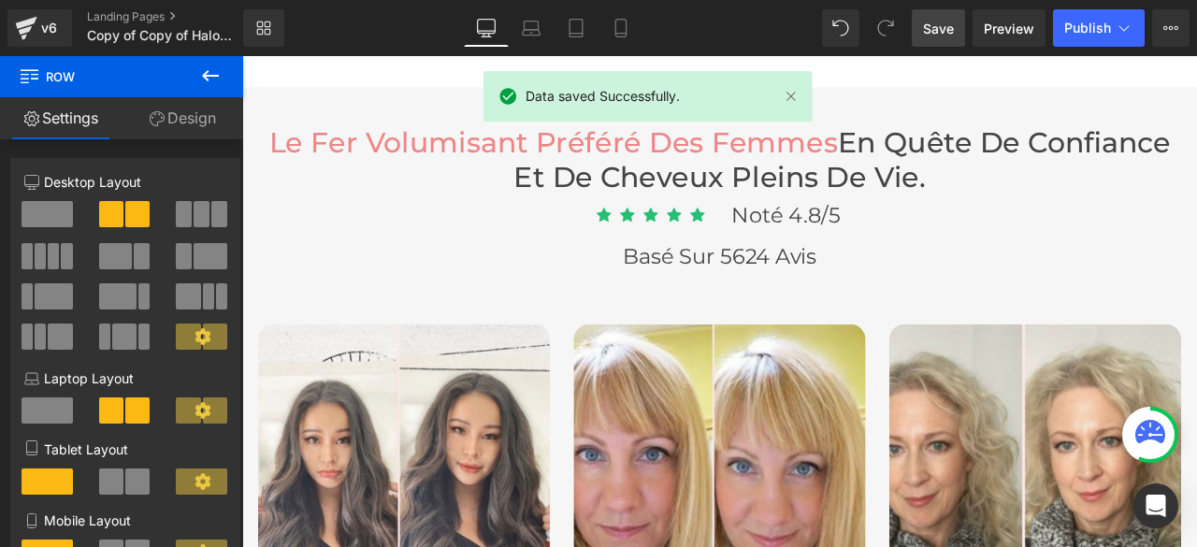
scroll to position [5423, 0]
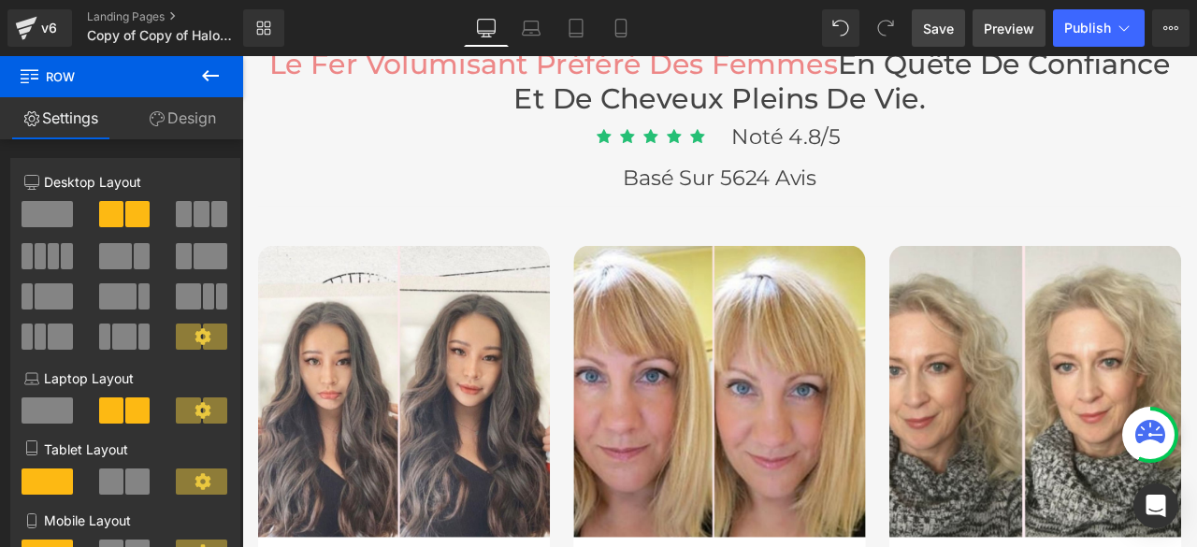
click at [1011, 29] on span "Preview" at bounding box center [1009, 29] width 50 height 20
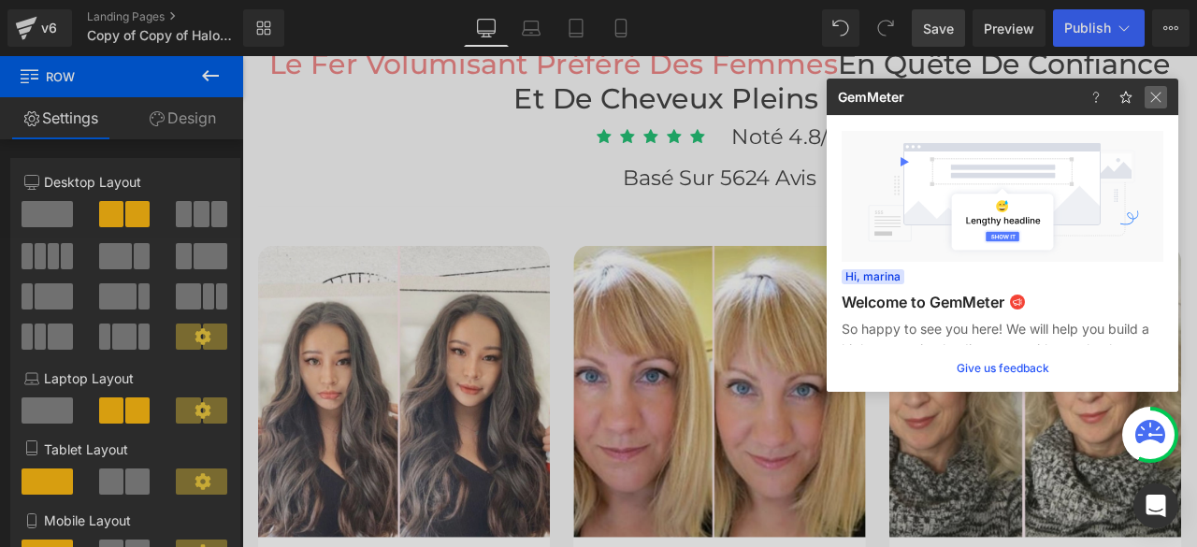
click at [1153, 94] on img at bounding box center [1155, 97] width 22 height 22
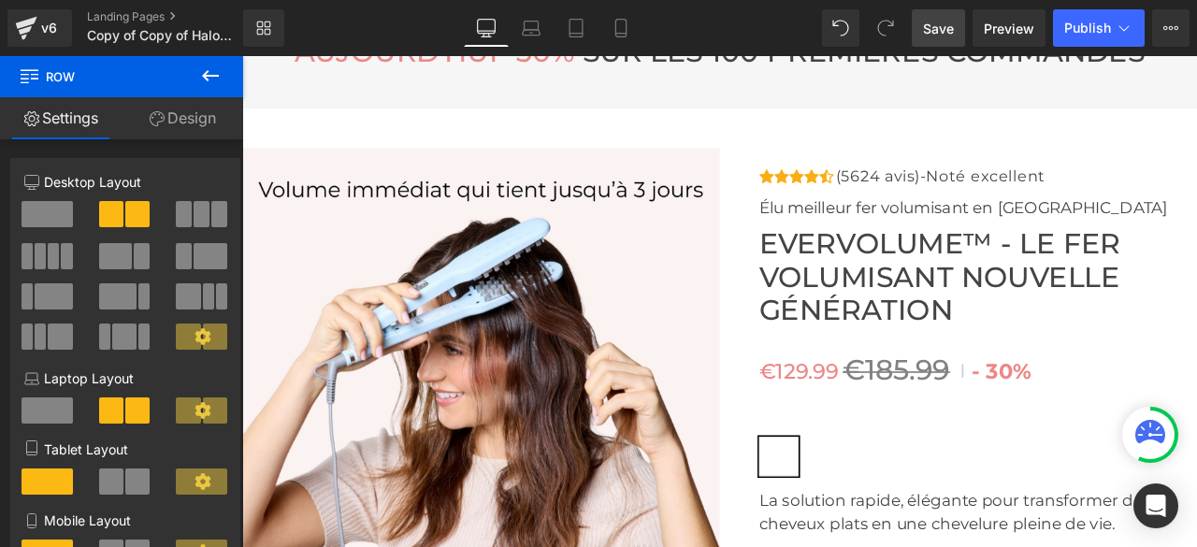
scroll to position [7013, 0]
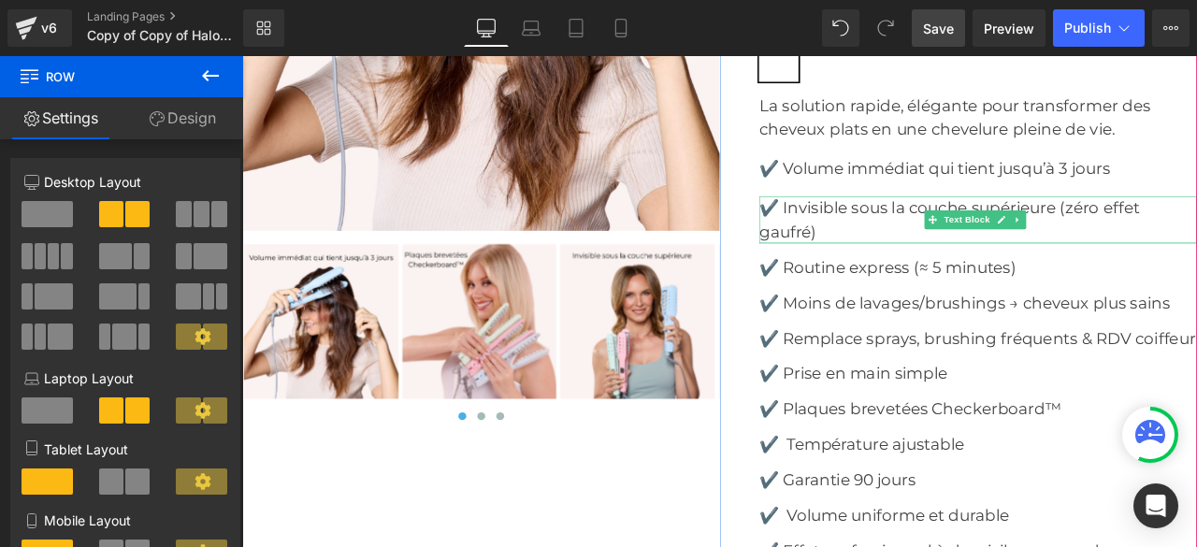
click at [895, 273] on p "✔️ Invisible sous la couche supérieure (zéro effet gaufré)" at bounding box center [1114, 251] width 519 height 56
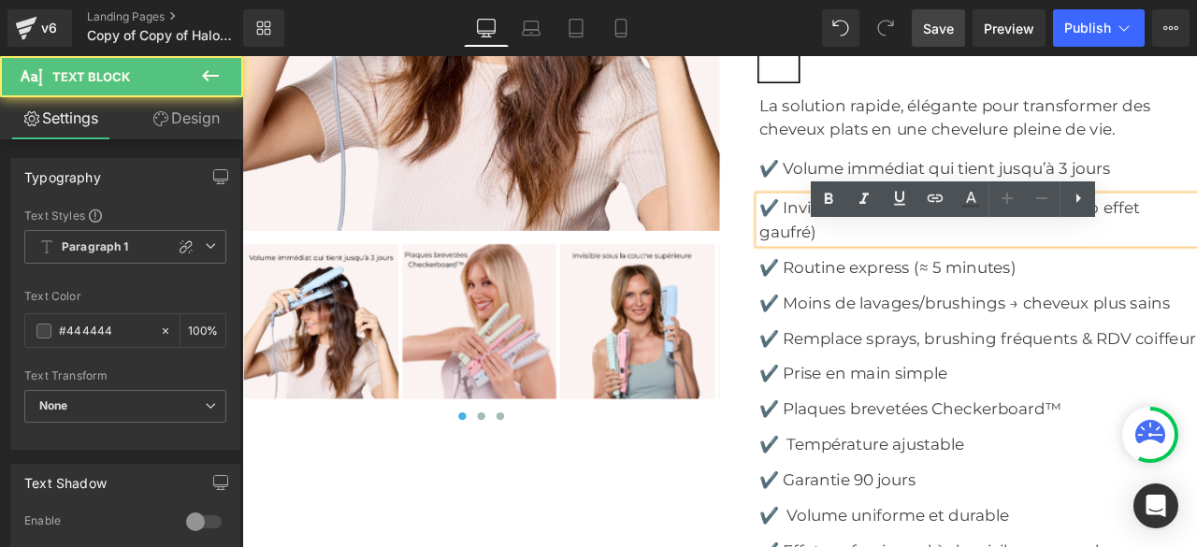
click at [916, 279] on p "✔️ Invisible sous la couche supérieure (zéro effet gaufré)" at bounding box center [1114, 251] width 519 height 56
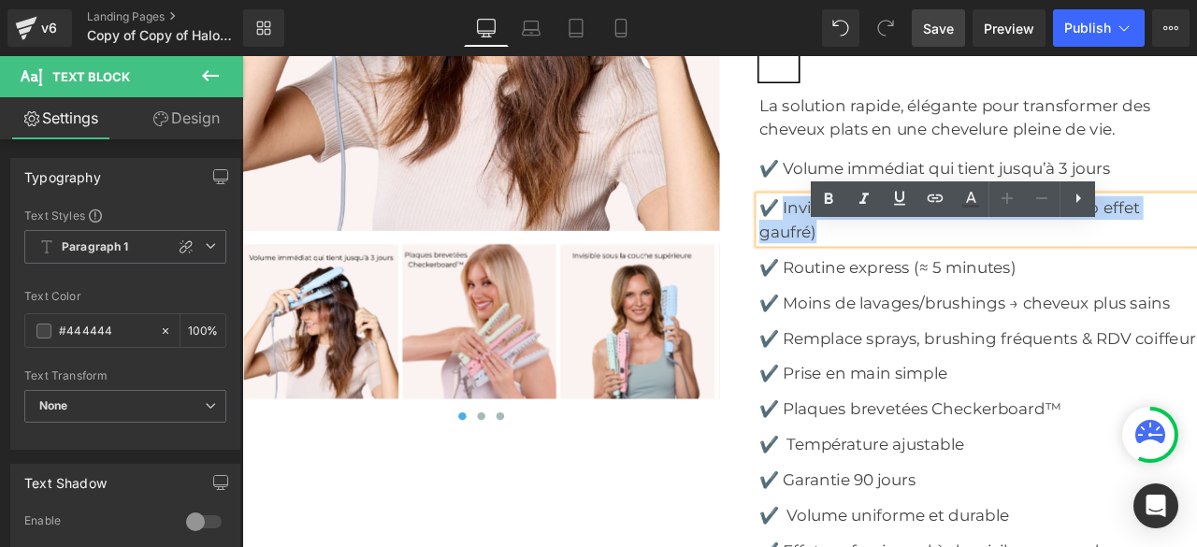
drag, startPoint x: 916, startPoint y: 305, endPoint x: 880, endPoint y: 271, distance: 49.6
click at [880, 271] on p "✔️ Invisible sous la couche supérieure (zéro effet gaufré)" at bounding box center [1114, 251] width 519 height 56
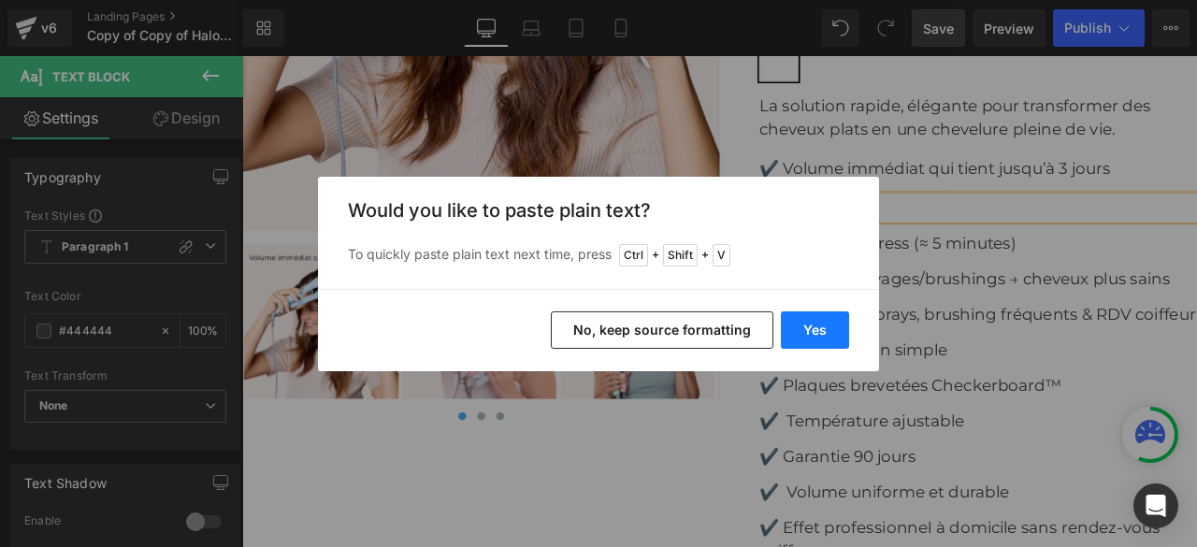
click at [802, 330] on button "Yes" at bounding box center [815, 329] width 68 height 37
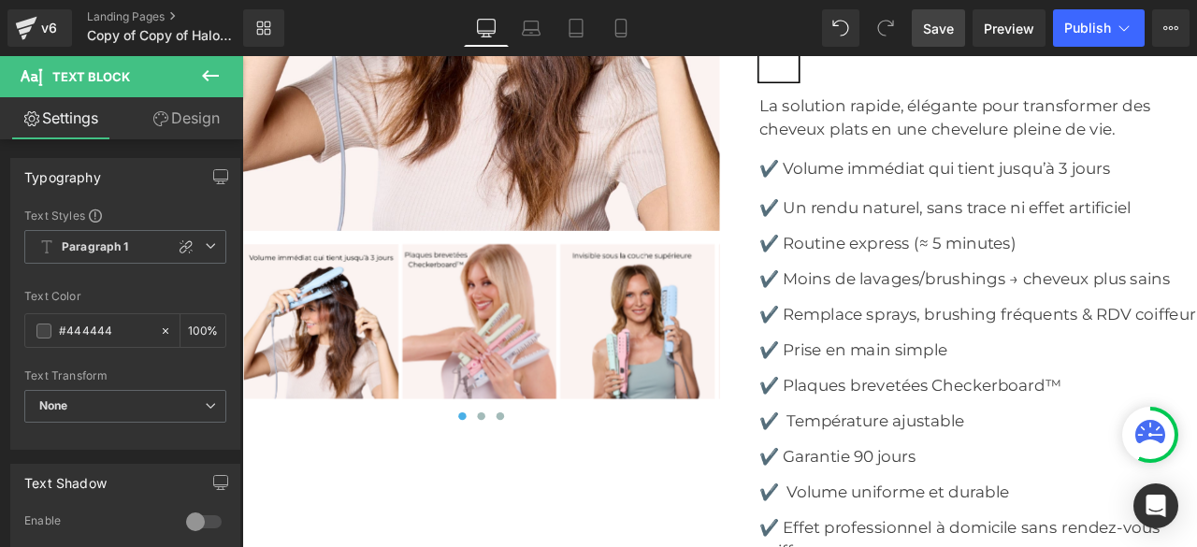
click at [951, 36] on span "Save" at bounding box center [938, 29] width 31 height 20
